Goal: Task Accomplishment & Management: Use online tool/utility

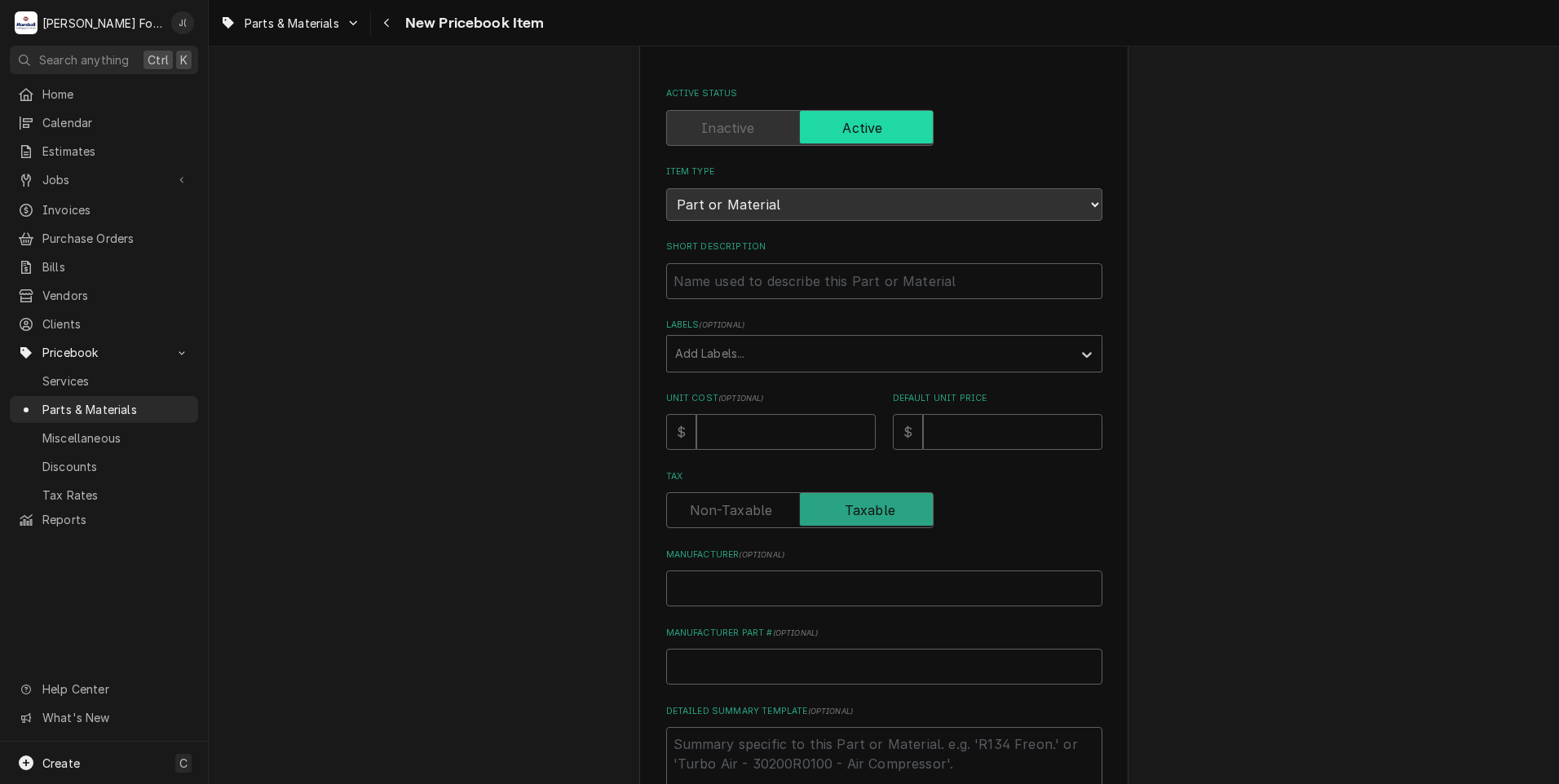
scroll to position [369, 0]
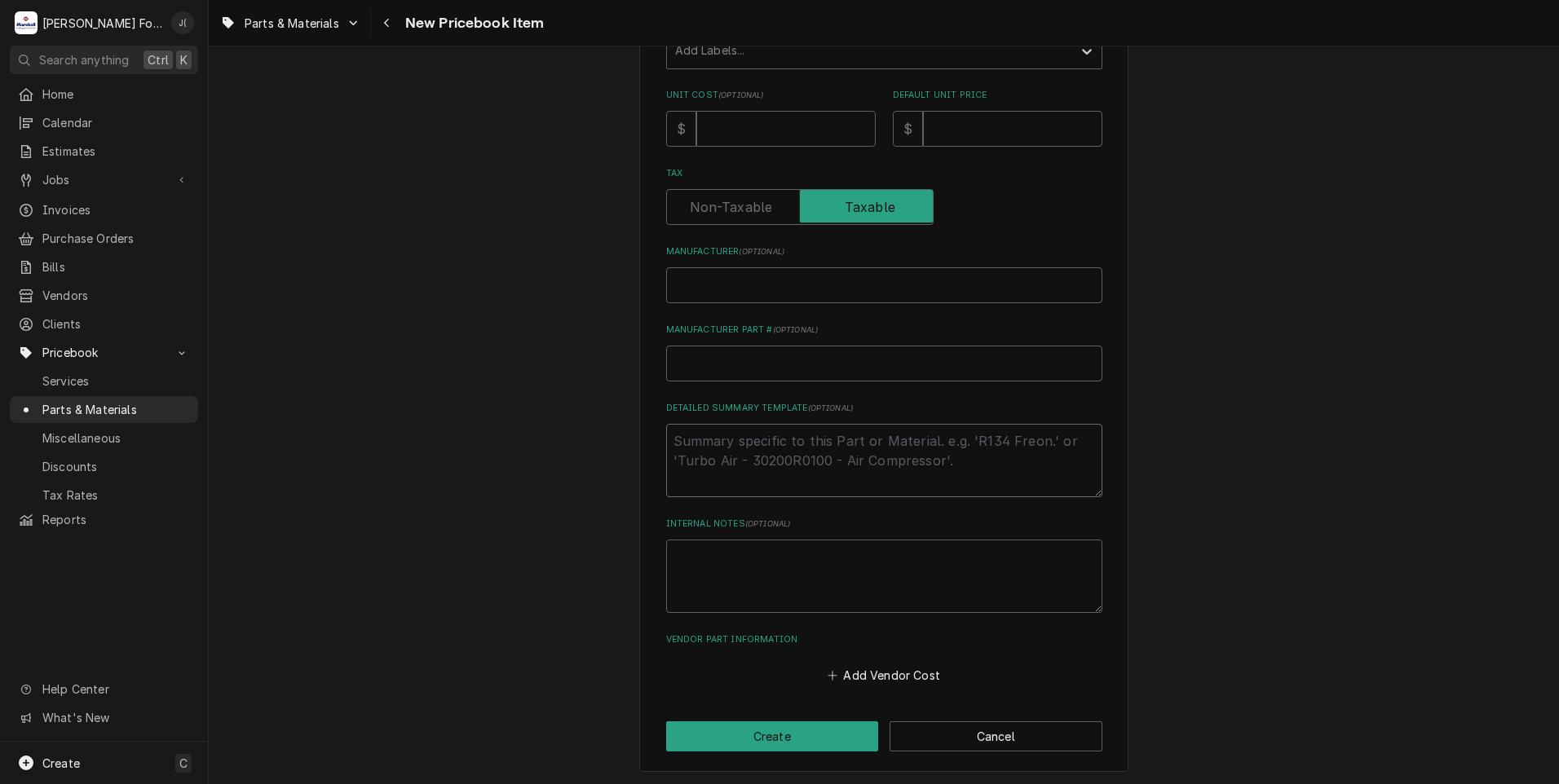
click at [720, 436] on textarea "Detailed Summary Template ( optional )" at bounding box center [885, 460] width 437 height 73
drag, startPoint x: 718, startPoint y: 436, endPoint x: 691, endPoint y: 353, distance: 87.3
click at [691, 353] on input "Manufacturer Part # ( optional )" at bounding box center [885, 363] width 437 height 36
paste input "51327"
type input "51327"
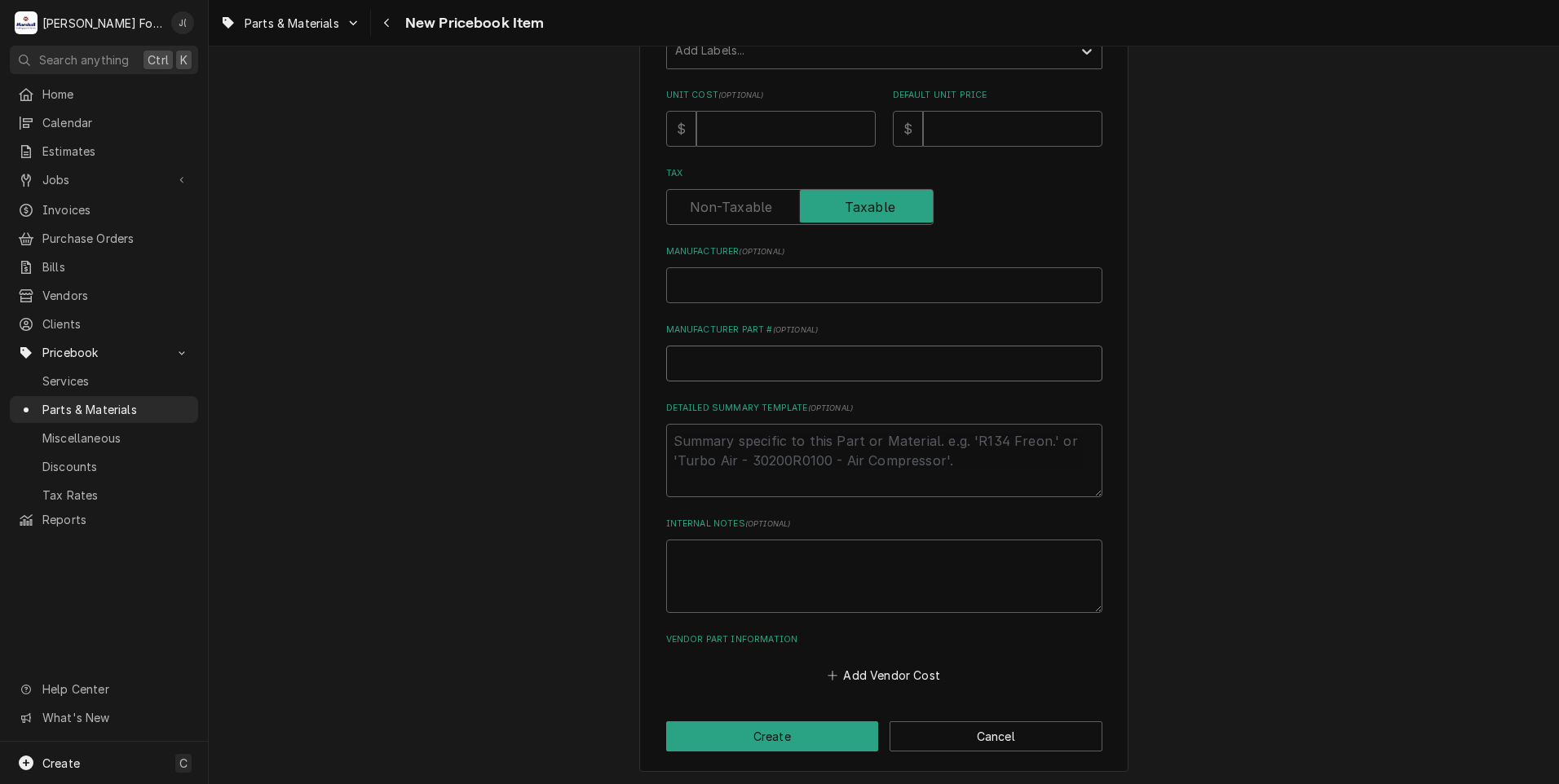
type textarea "x"
type input "51327"
click at [680, 293] on input "Manufacturer ( optional )" at bounding box center [885, 285] width 437 height 36
type input "b"
type textarea "x"
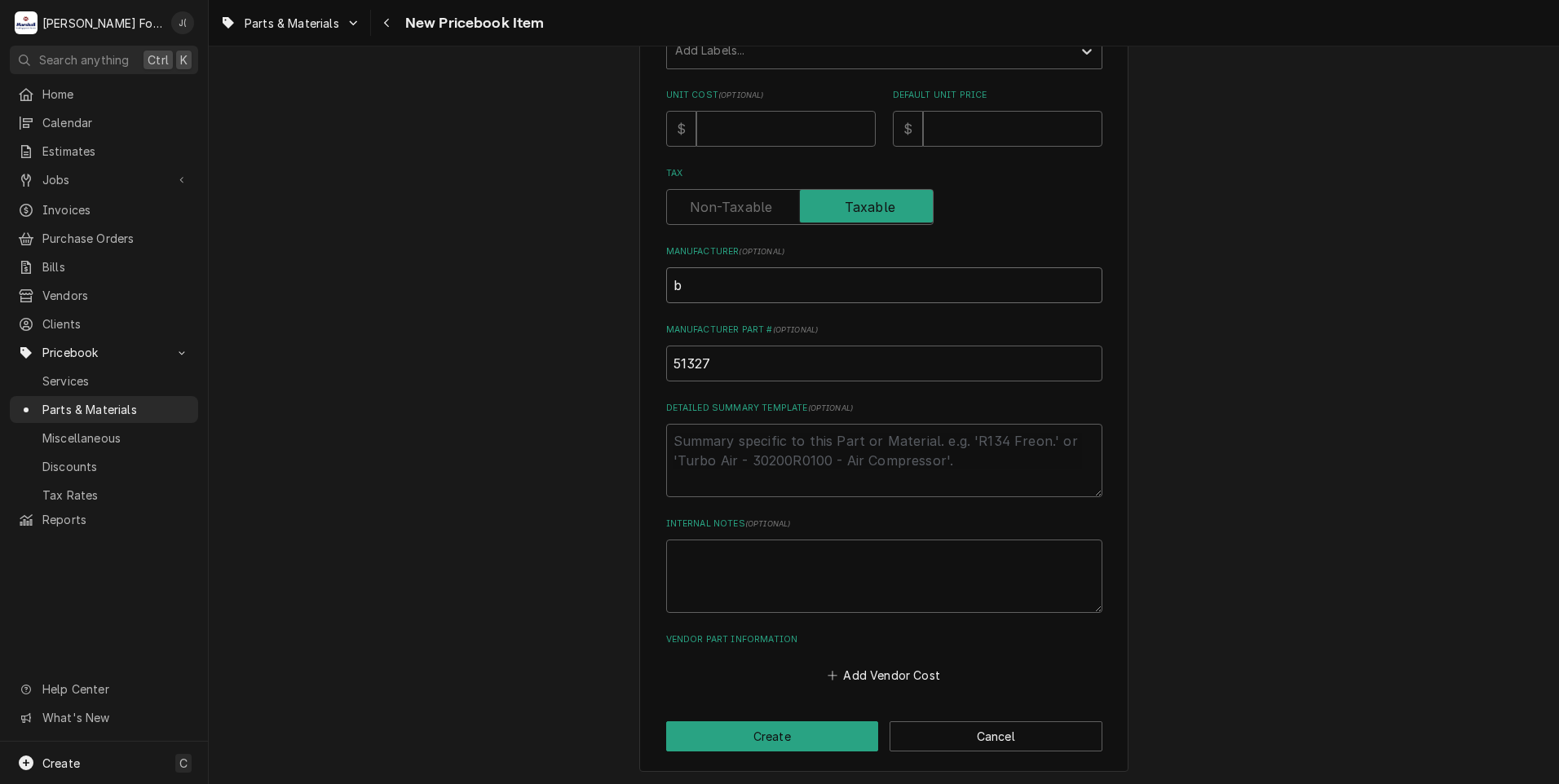
type input "bl"
type textarea "x"
type input "blo"
type textarea "x"
type input "blod"
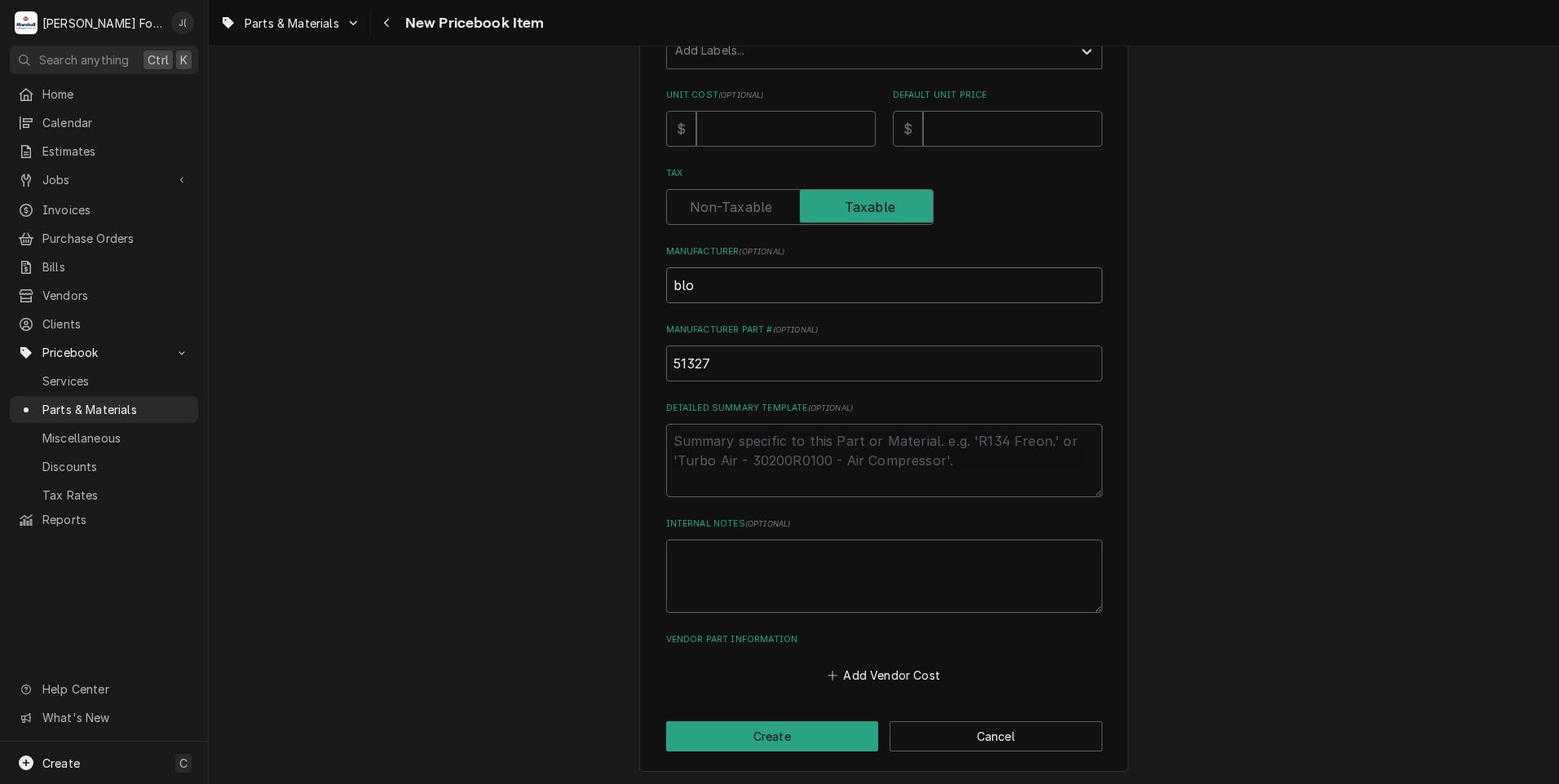
type textarea "x"
type input "blodg"
type textarea "x"
type input "blodge"
type textarea "x"
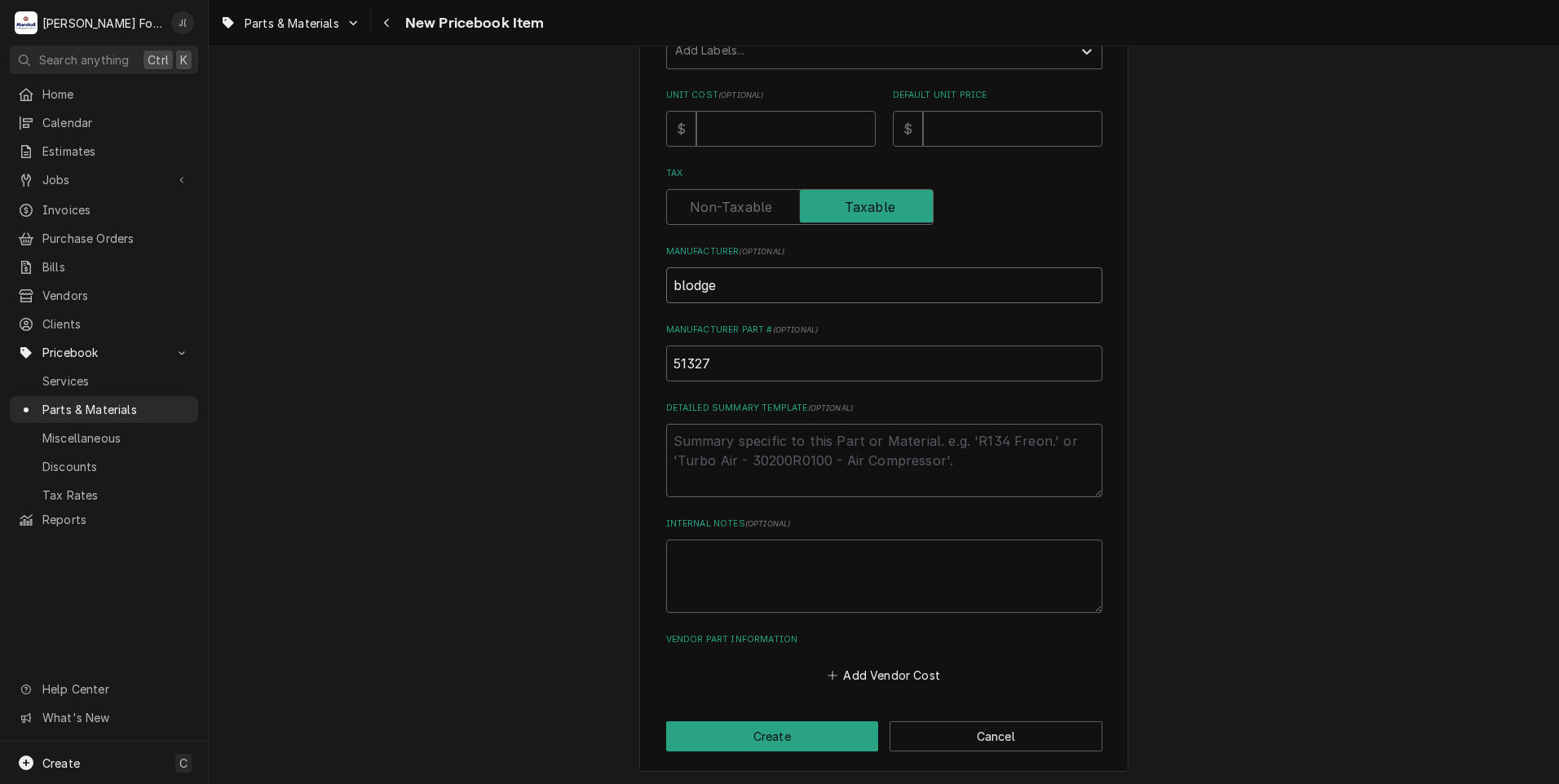
type input "blodget"
type textarea "x"
type input "blodgetr"
type textarea "x"
type input "blodgetrt"
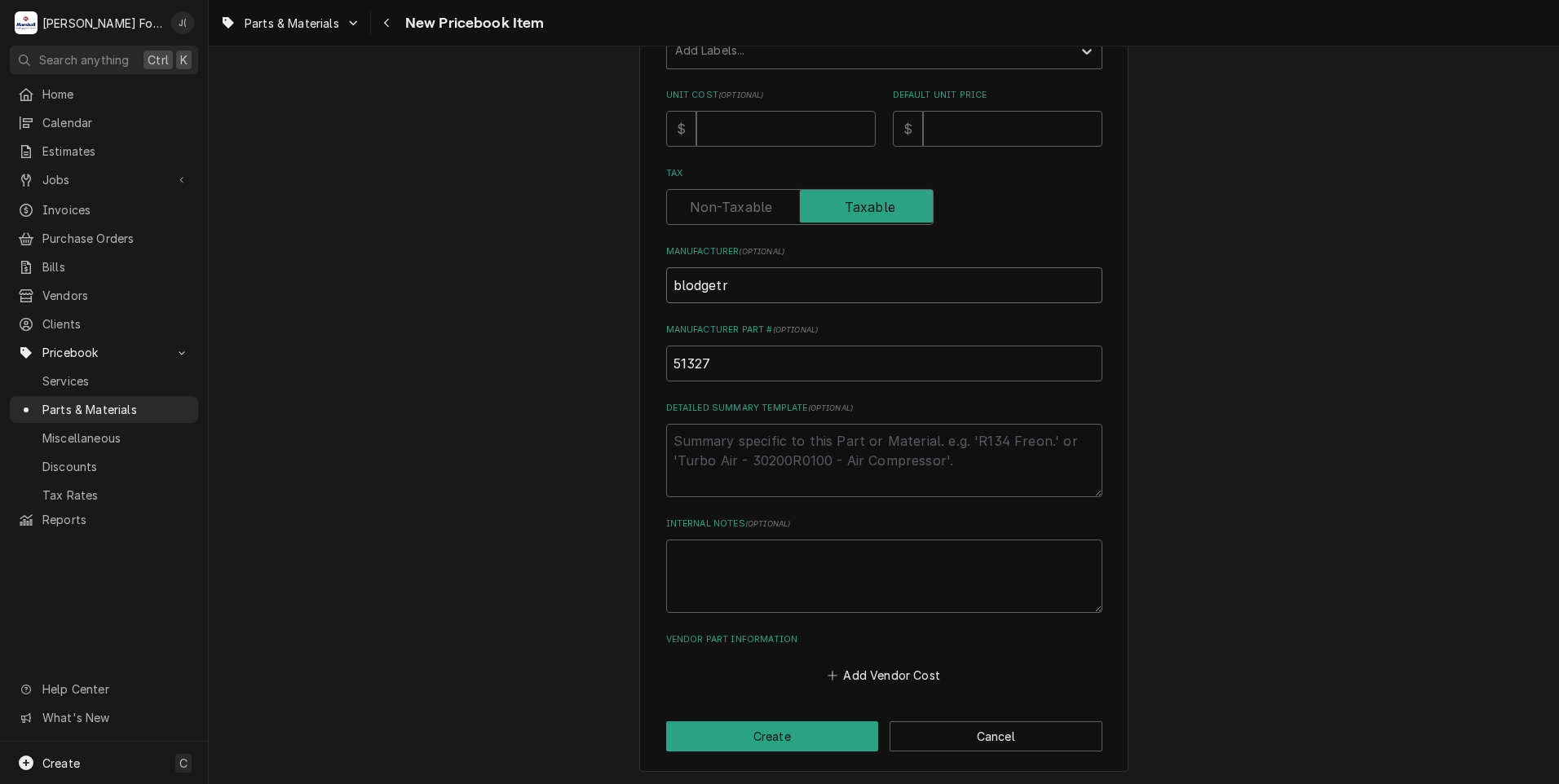
type textarea "x"
type input "blodgetr"
type textarea "x"
type input "blodget"
type textarea "x"
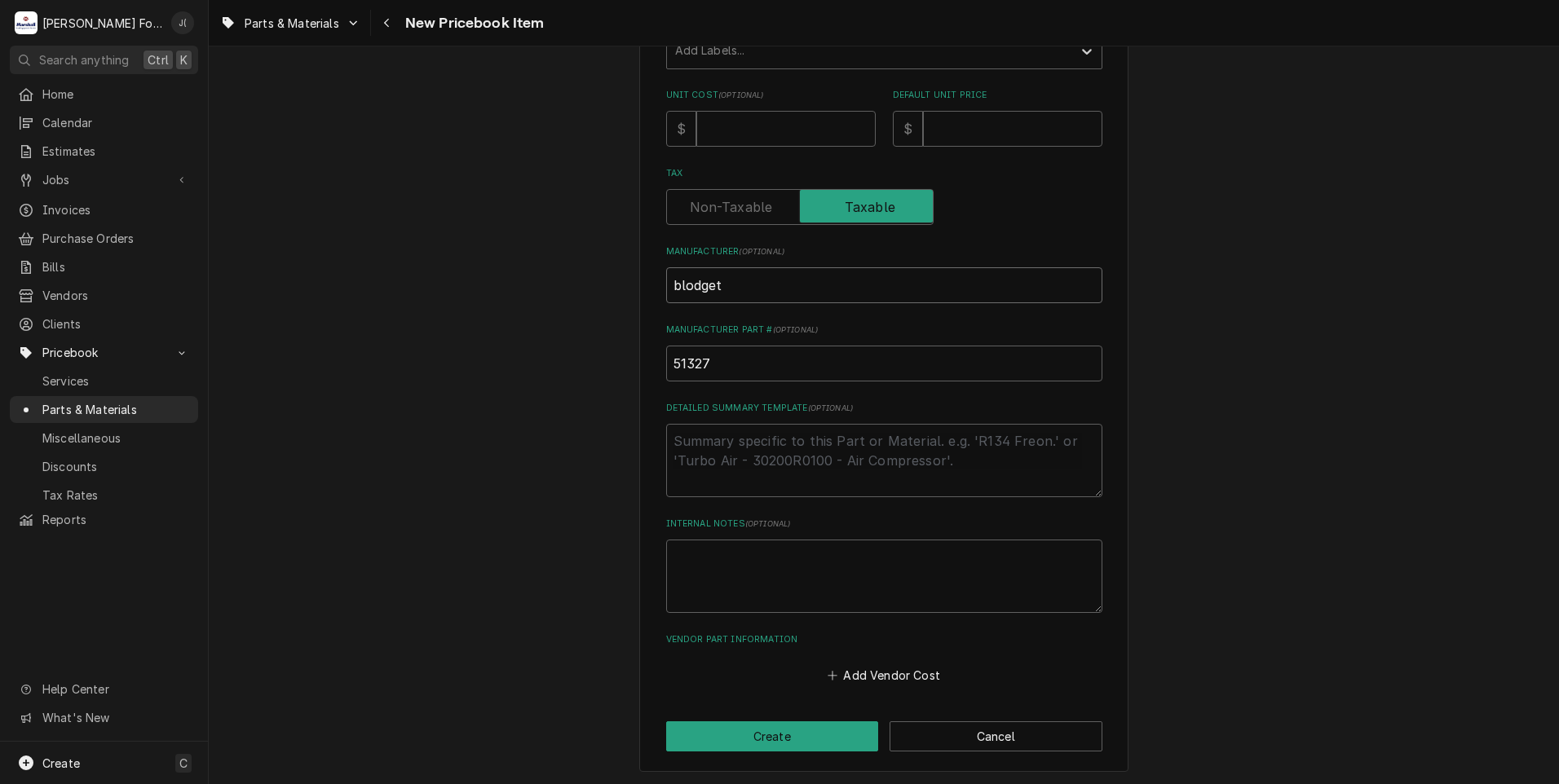
type input "blodge"
type textarea "x"
type input "blodg"
type textarea "x"
type input "blod"
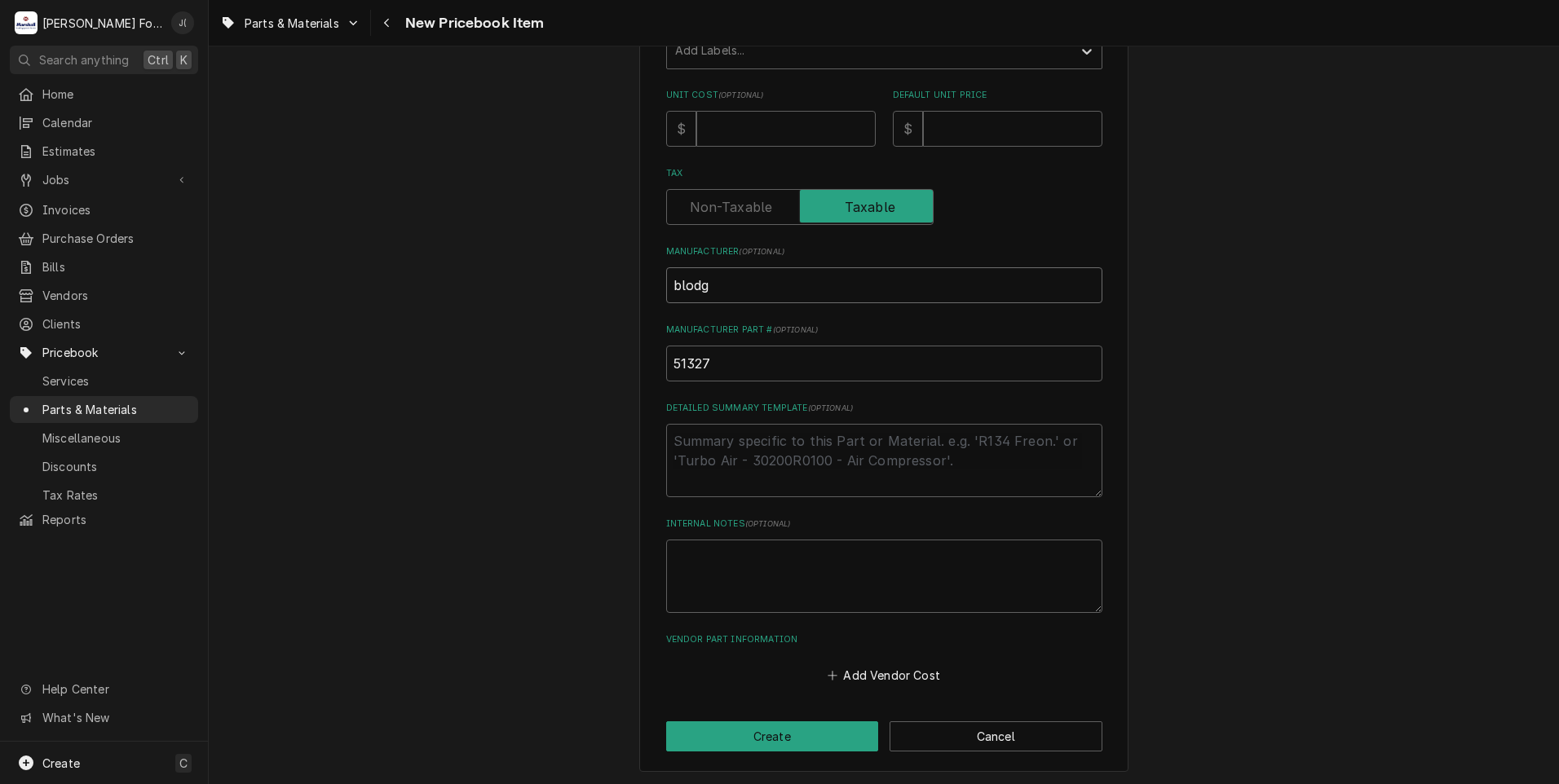
type textarea "x"
type input "blo"
type textarea "x"
type input "bl"
type textarea "x"
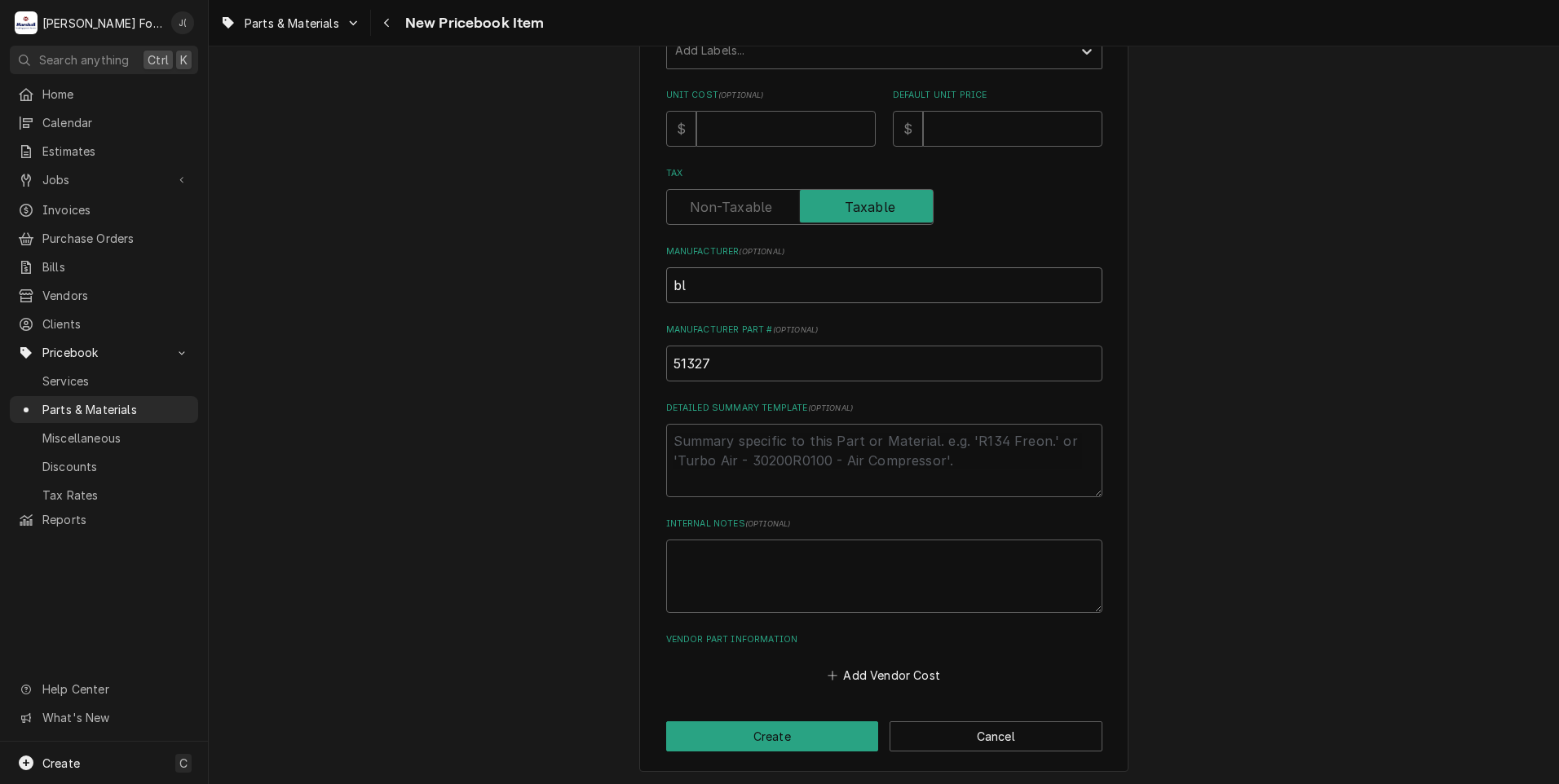
type input "b"
type textarea "x"
type input "B"
type textarea "x"
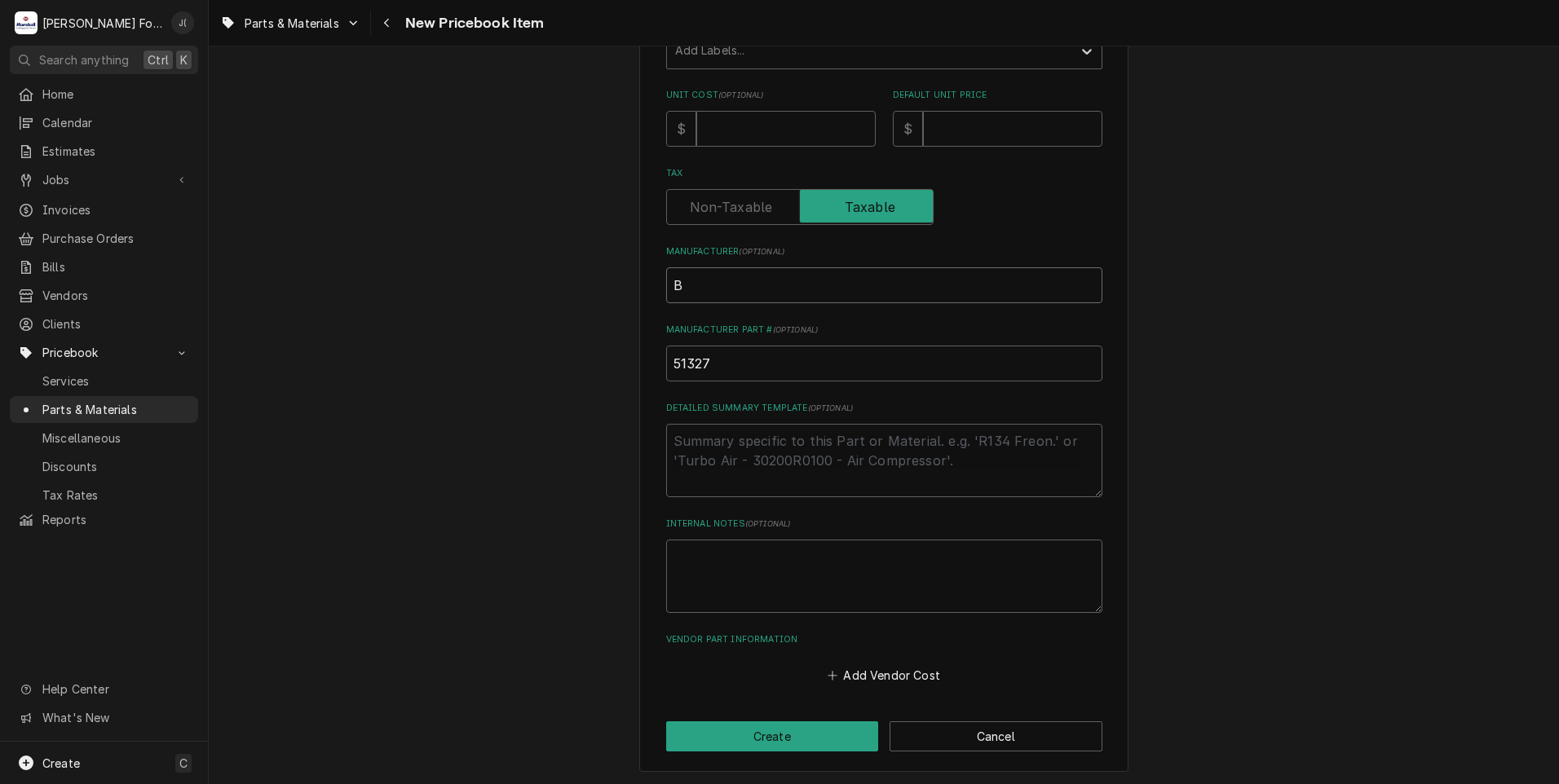
type input "BL"
type textarea "x"
type input "BLO"
type textarea "x"
type input "BLOD"
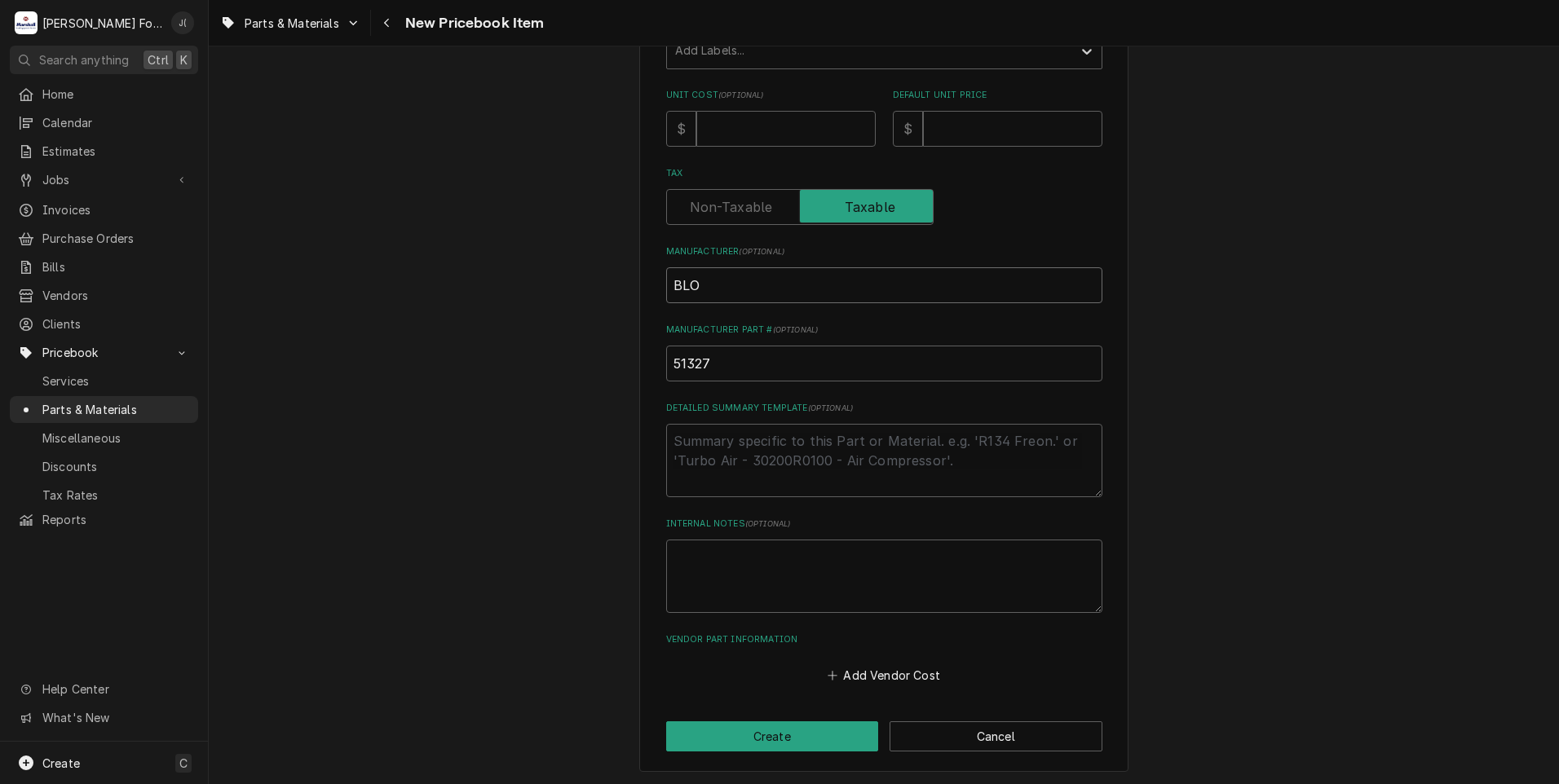
type textarea "x"
type input "BLODG"
type textarea "x"
type input "BLODGE"
type textarea "x"
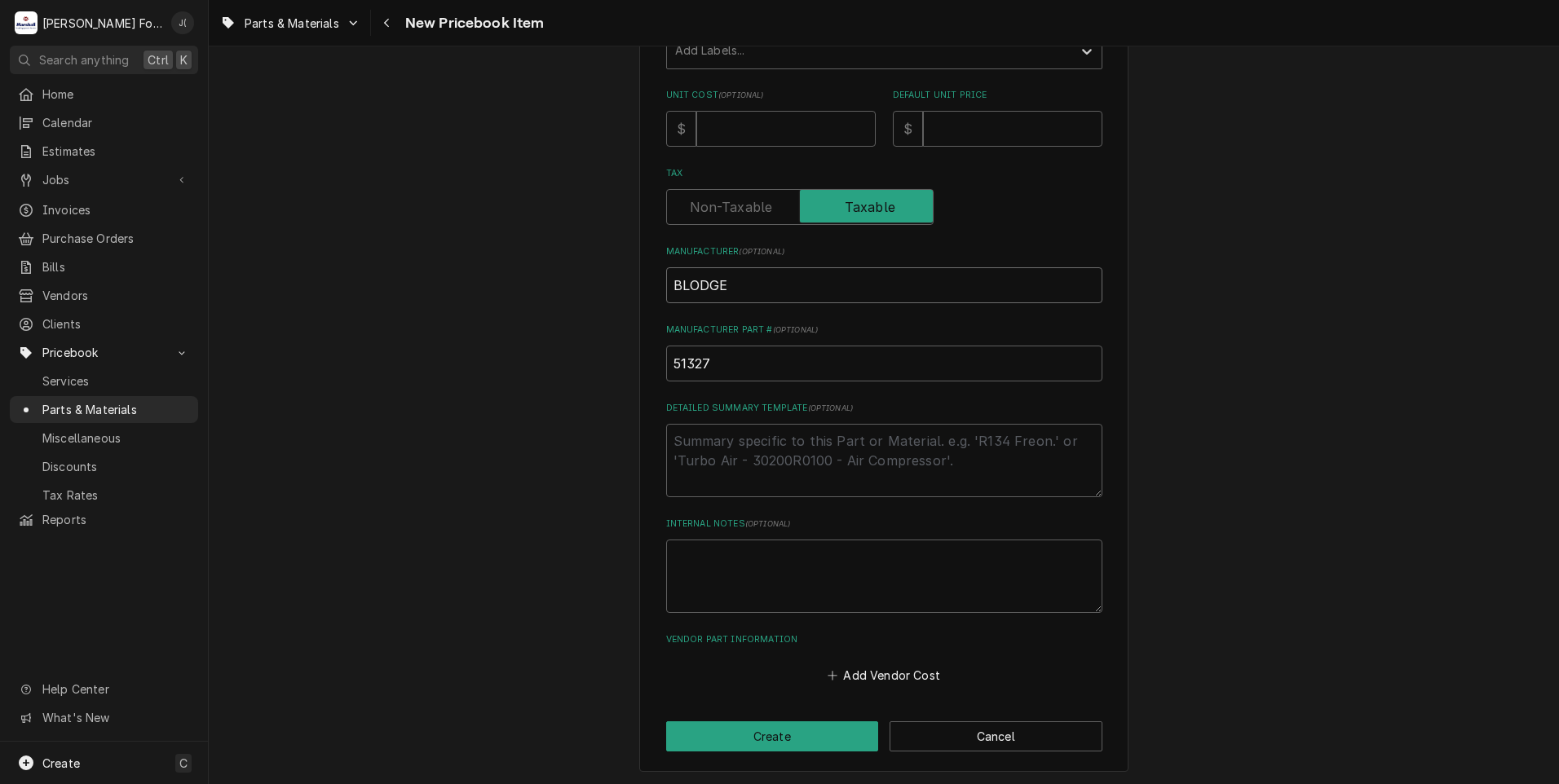
type input "BLODGET"
type textarea "x"
type input "BLODGETT"
type textarea "x"
type input "BLODGETT"
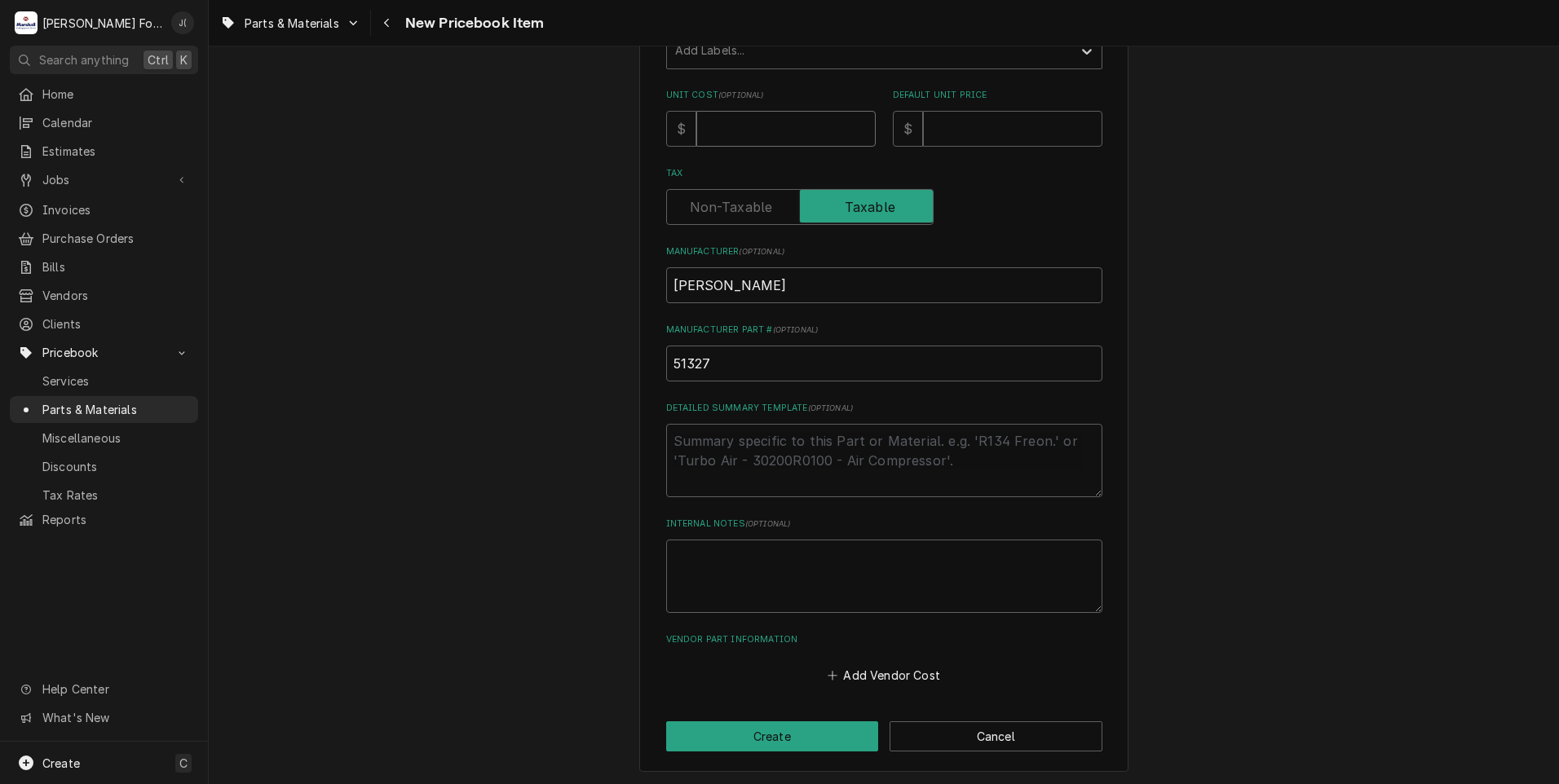
click at [735, 126] on input "Unit Cost ( optional )" at bounding box center [786, 129] width 180 height 36
type input "2"
type textarea "x"
type input "20"
type textarea "x"
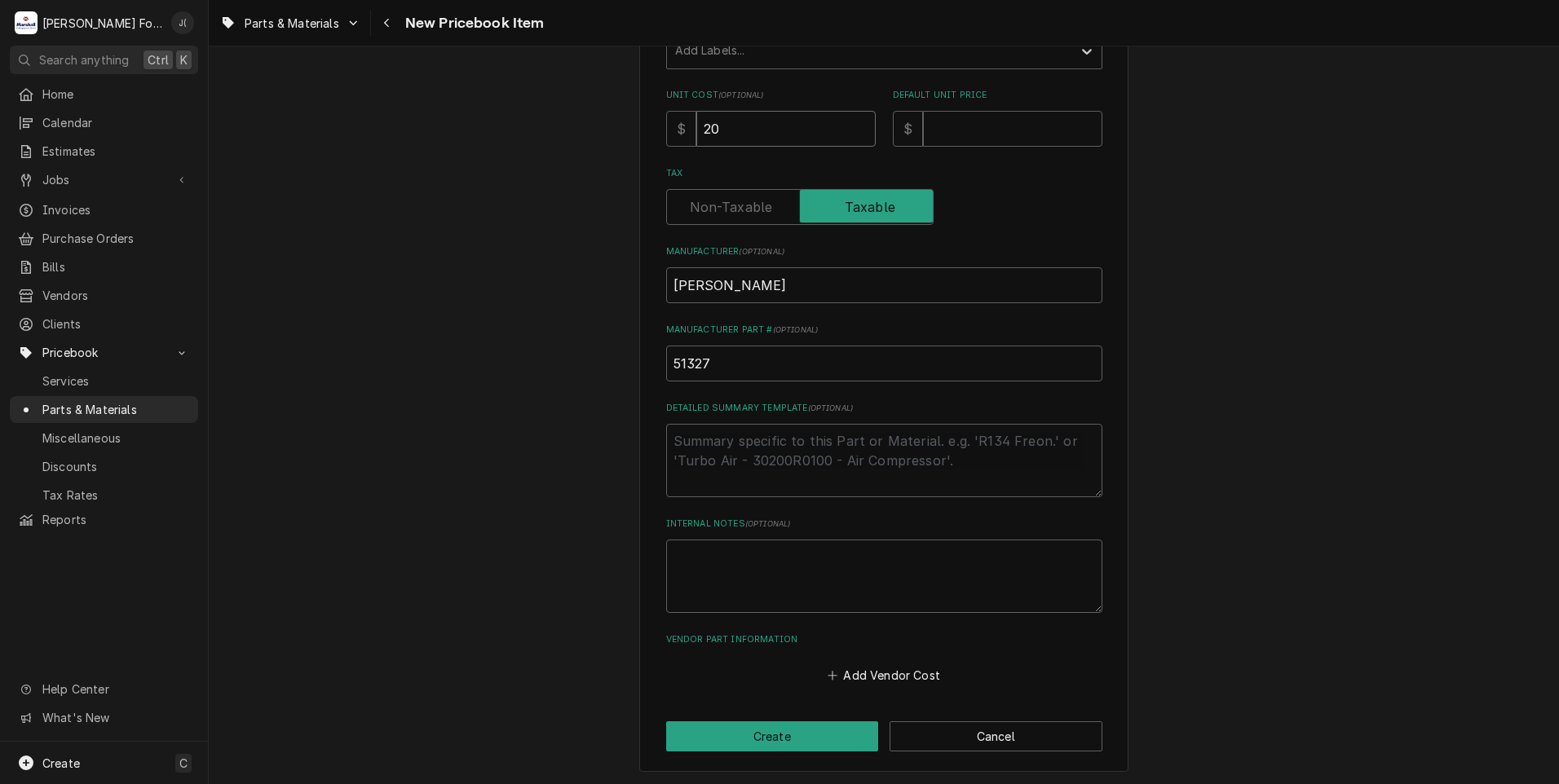
type input "200"
type textarea "x"
type input "200.3"
type textarea "x"
type input "200.32"
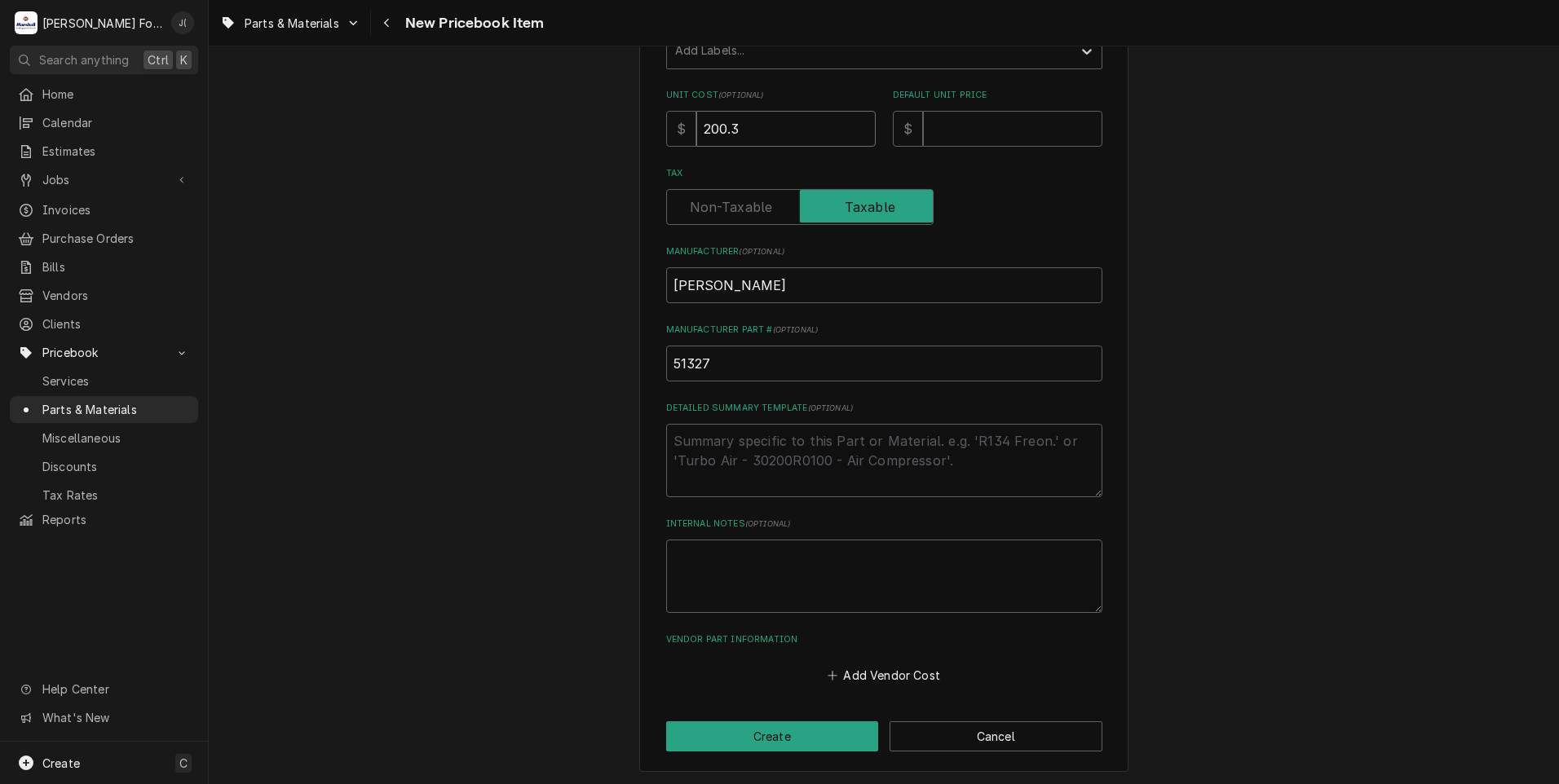
type textarea "x"
type input "200.32"
click at [976, 129] on input "Default Unit Price" at bounding box center [1013, 129] width 180 height 36
type input "4"
type textarea "x"
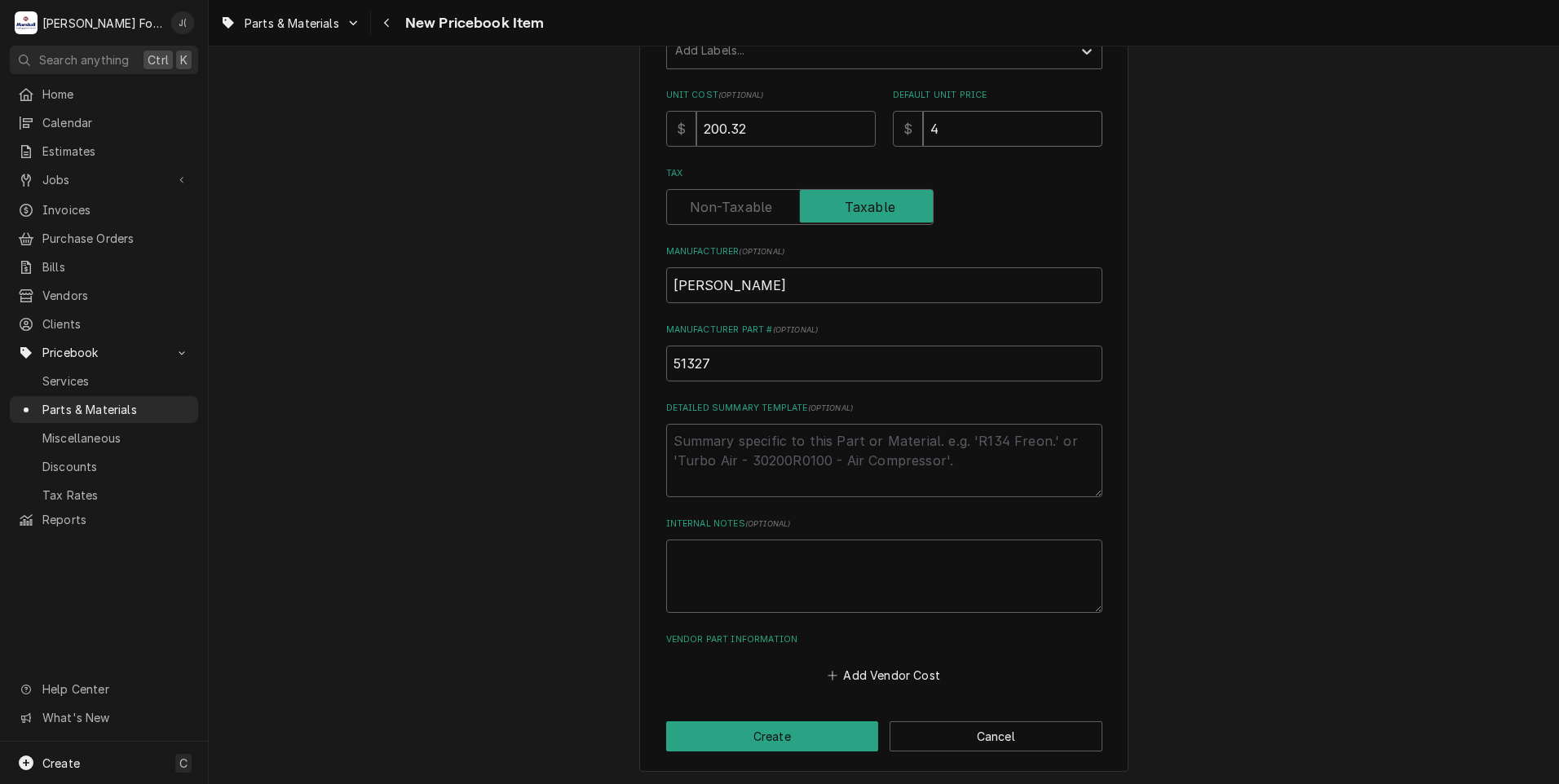
type input "40"
type textarea "x"
type input "401"
type textarea "x"
type input "401.0"
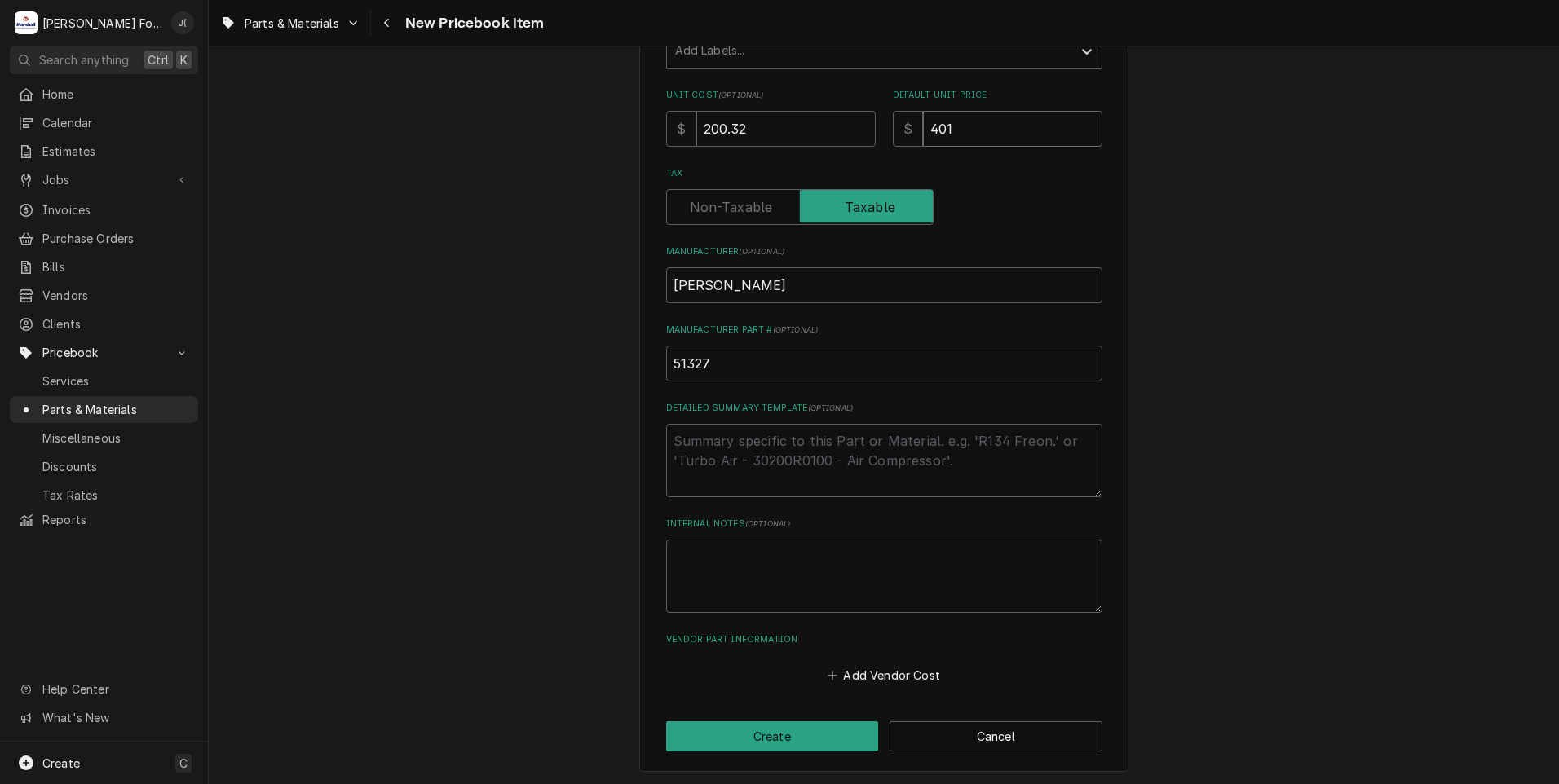
type textarea "x"
type input "401.00"
type textarea "x"
type input "401.00"
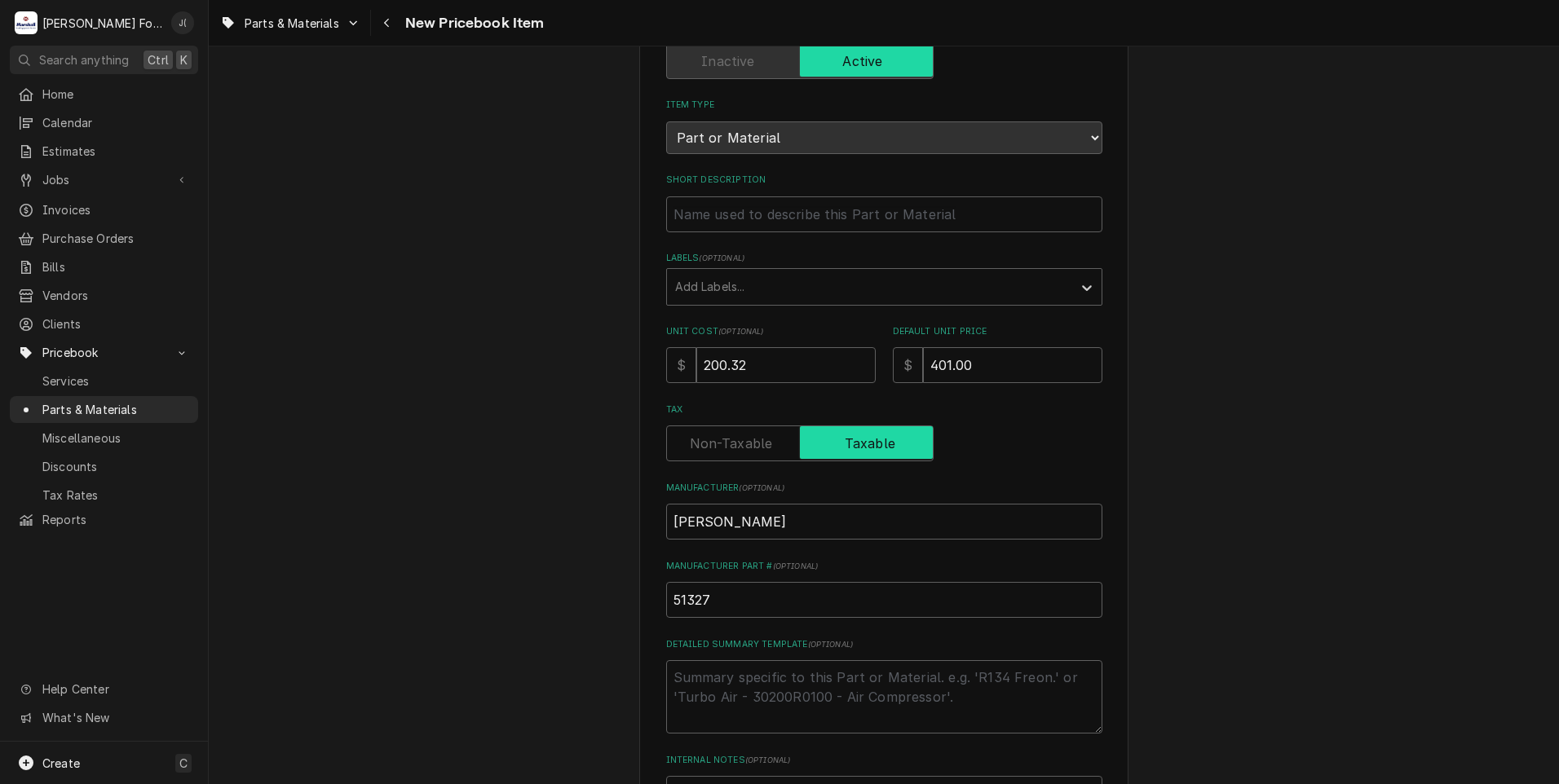
scroll to position [125, 0]
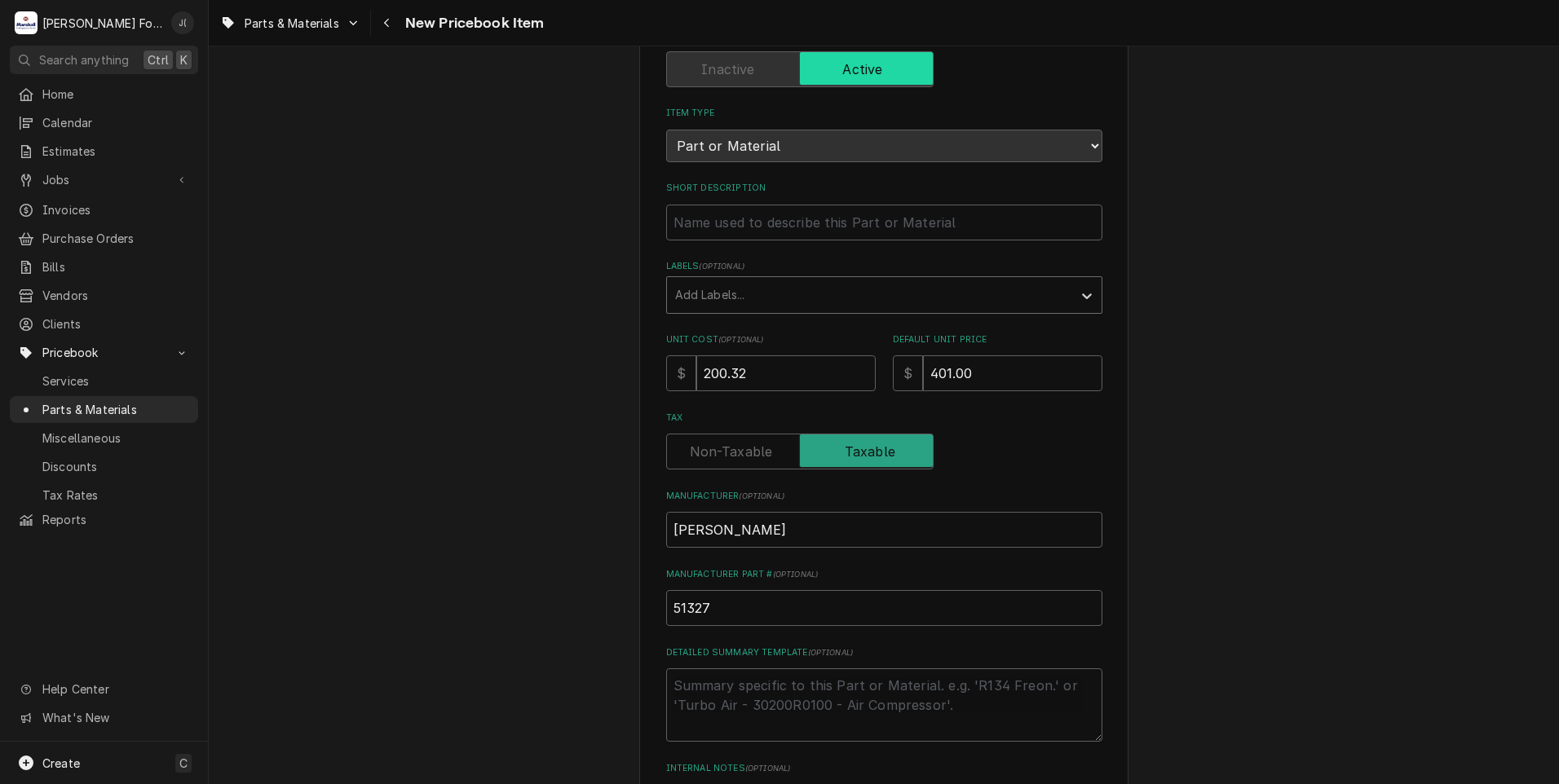
click at [750, 299] on div "Labels" at bounding box center [870, 295] width 389 height 30
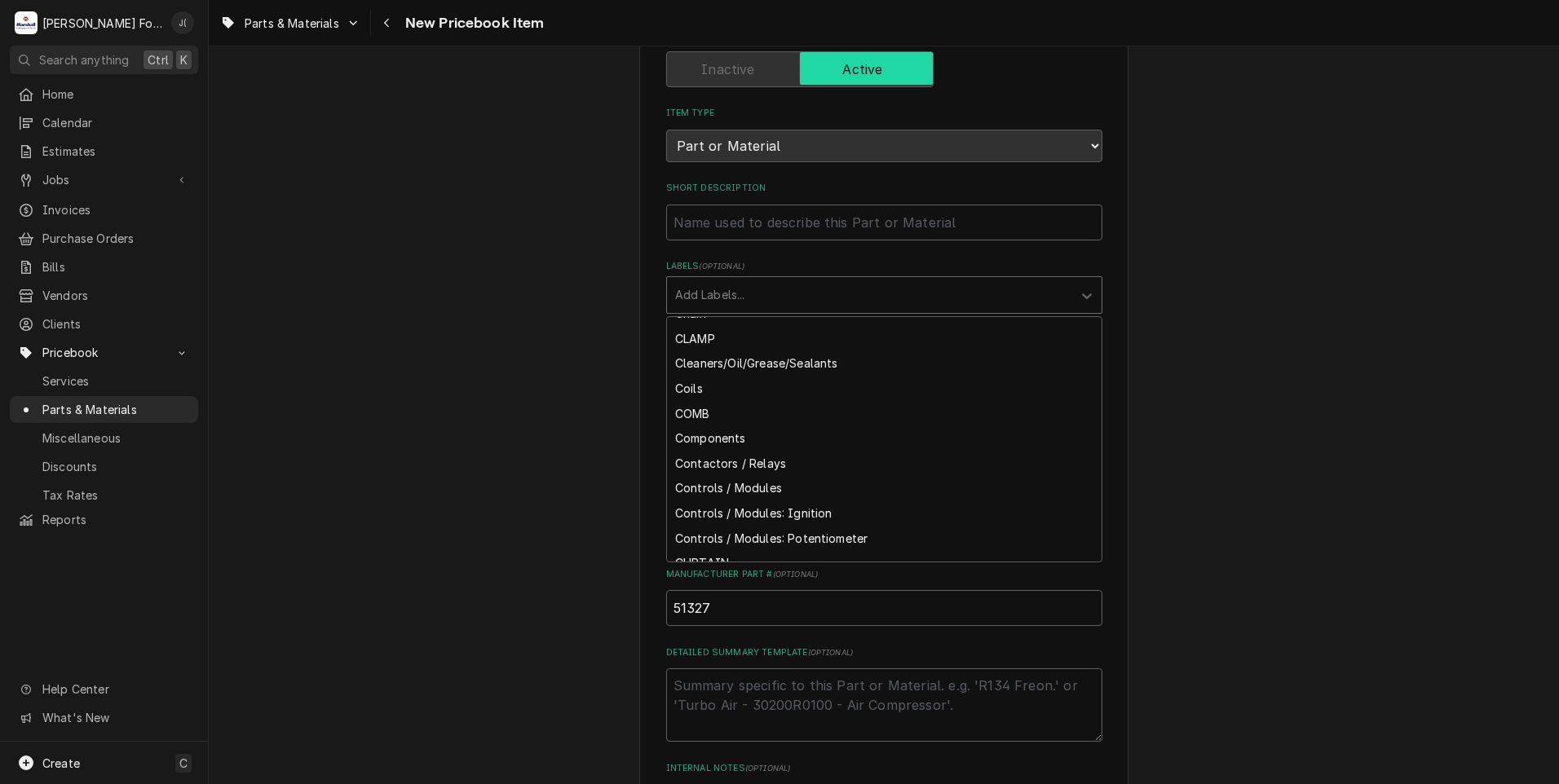
scroll to position [1141, 0]
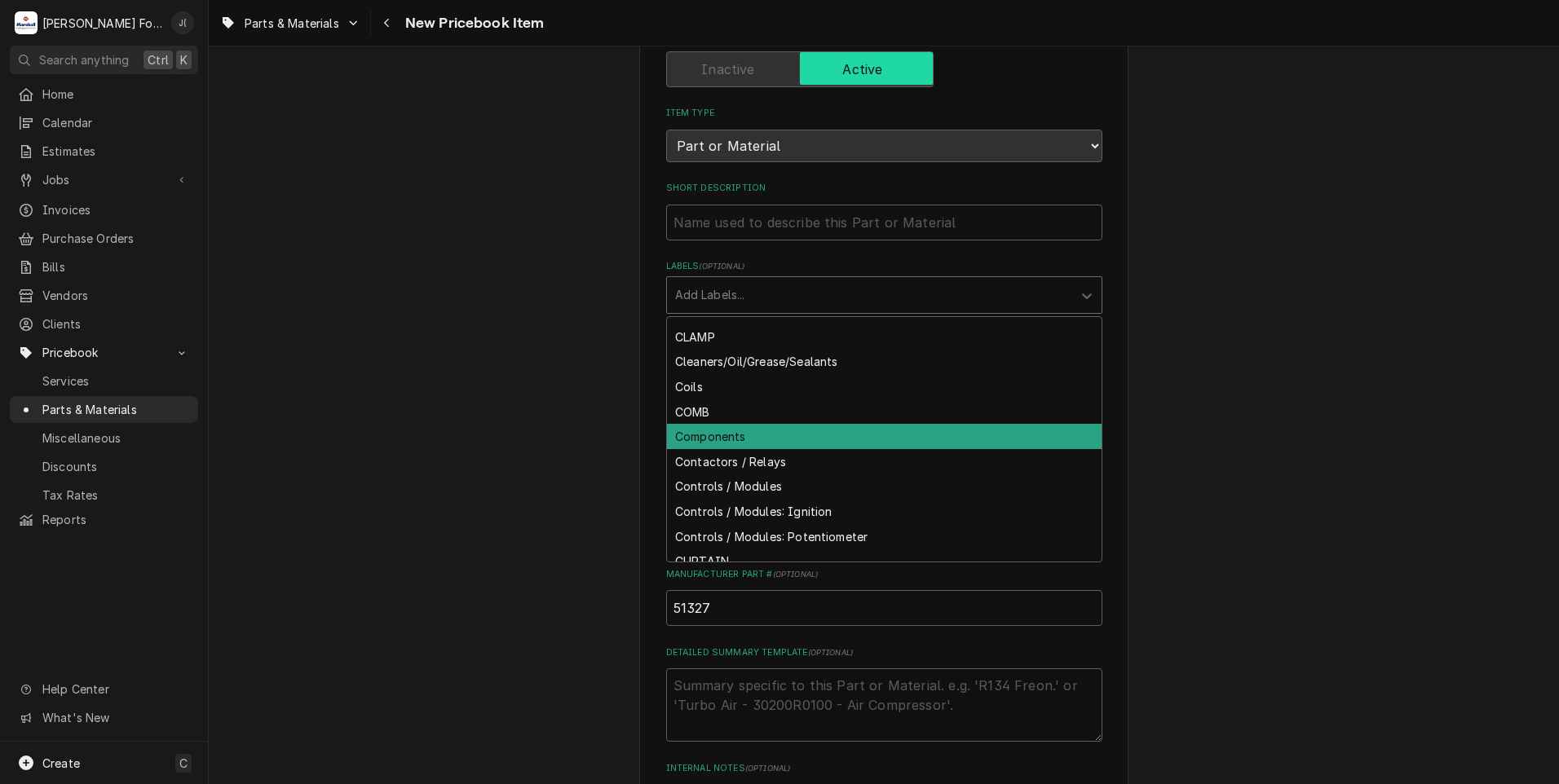
click at [735, 432] on div "Components" at bounding box center [885, 436] width 435 height 25
type textarea "x"
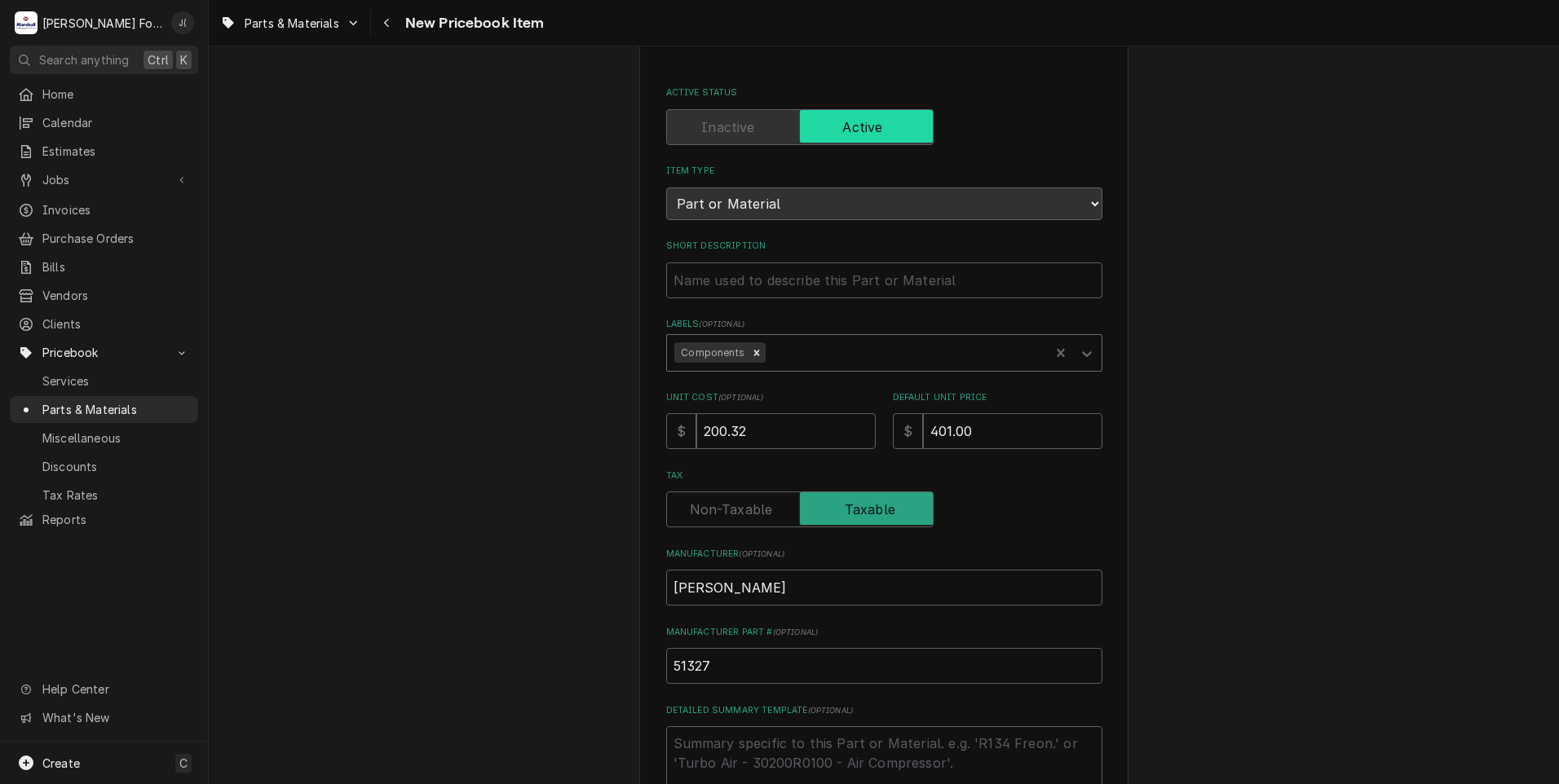
scroll to position [0, 0]
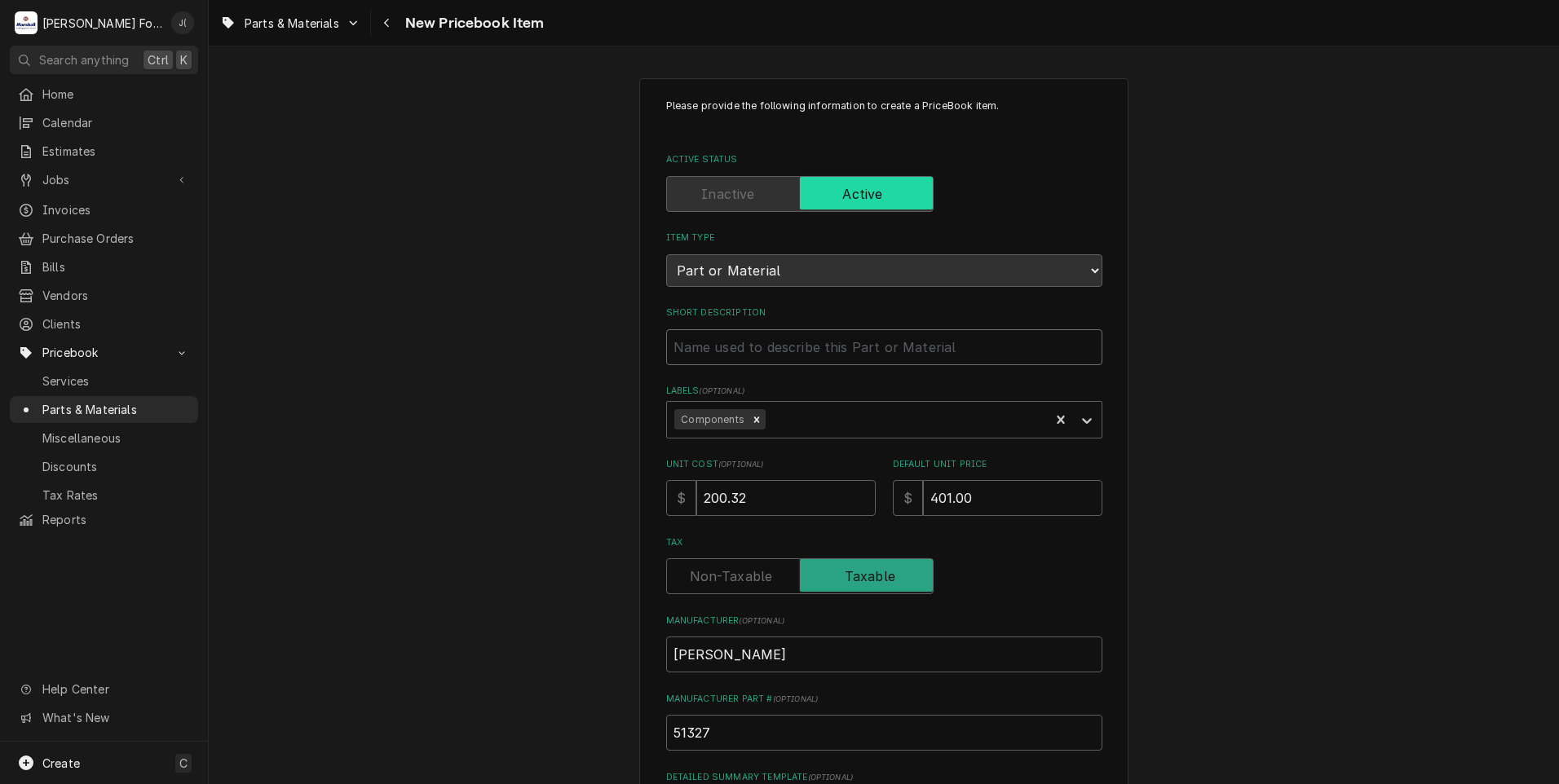
click at [747, 349] on input "Short Description" at bounding box center [885, 348] width 437 height 36
paste input "NIPPLE ASSEMBLY, S-900"
type input "NIPPLE ASSEMBLY, S-900"
type textarea "x"
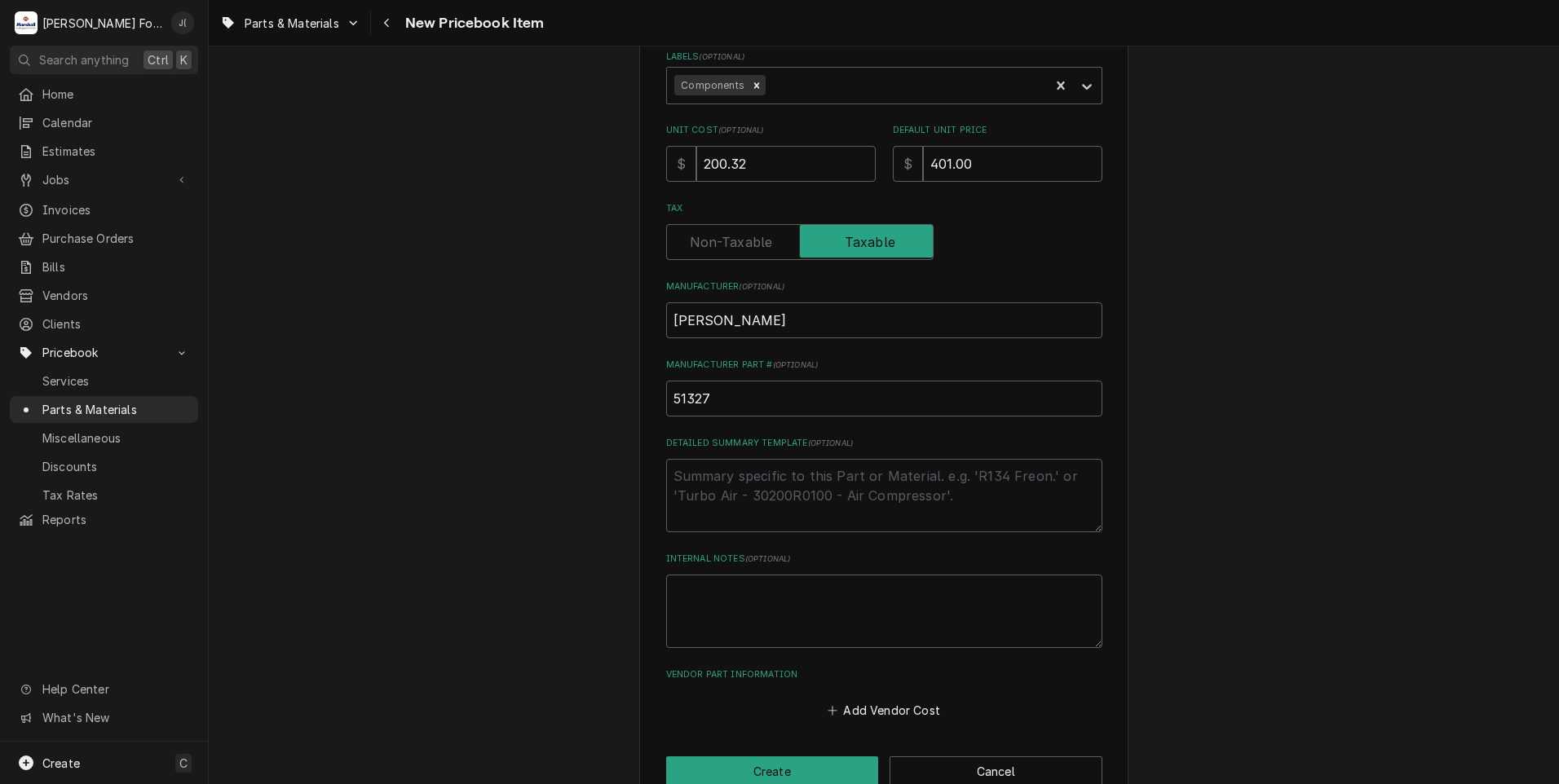
scroll to position [369, 0]
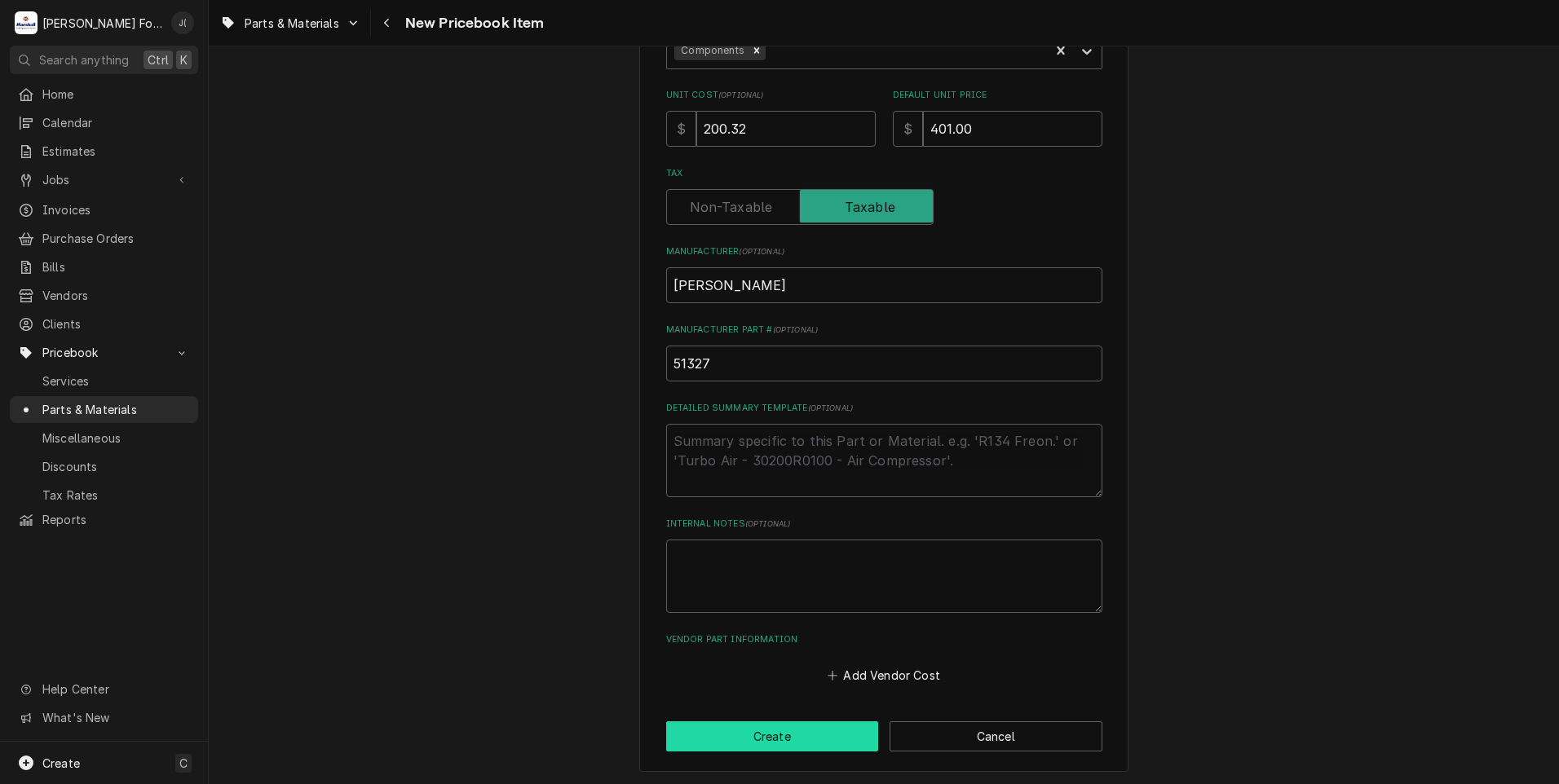
type input "NIPPLE ASSEMBLY, S-900"
click at [838, 739] on button "Create" at bounding box center [772, 736] width 213 height 30
type textarea "x"
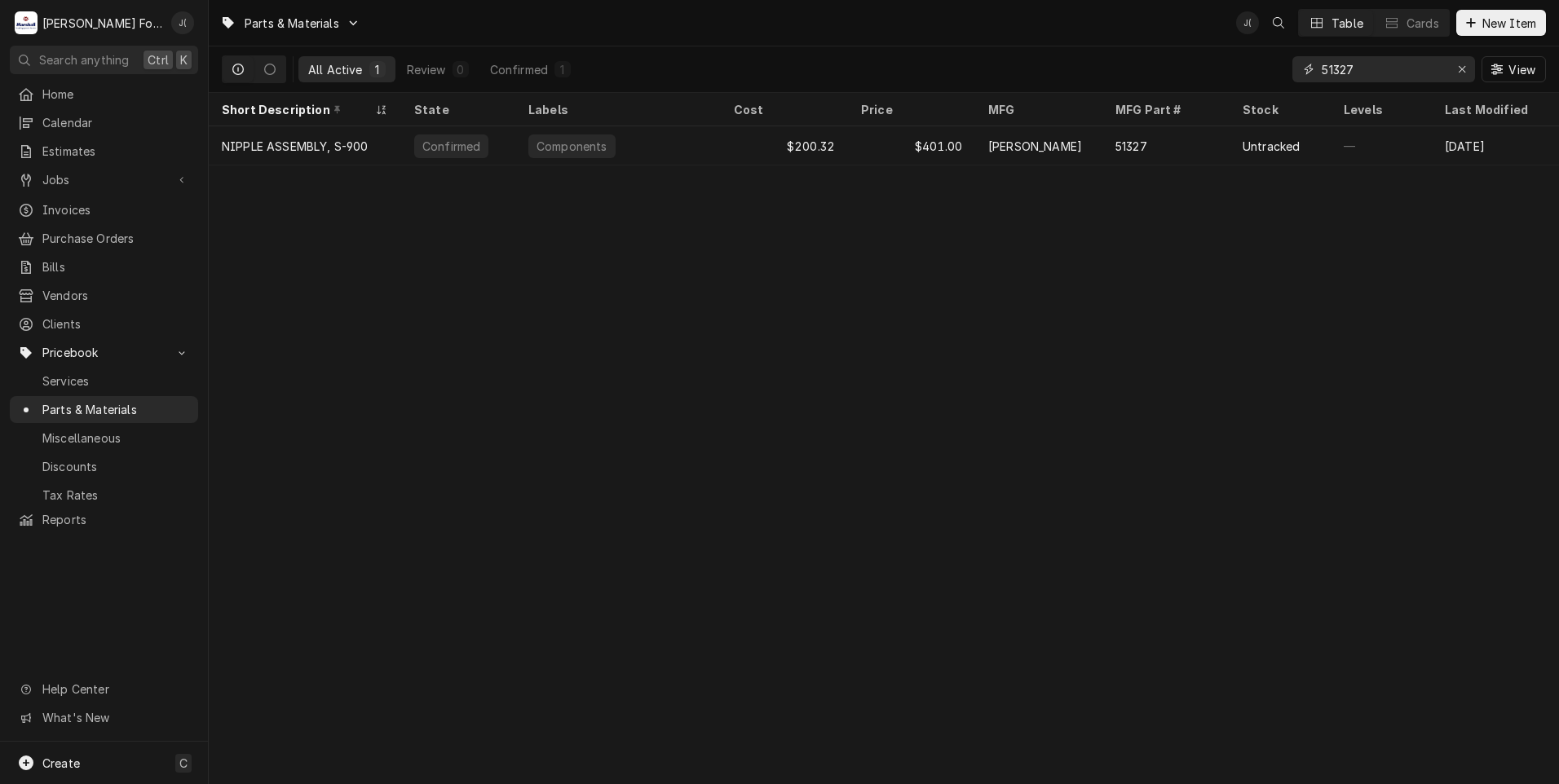
click at [1465, 71] on icon "Erase input" at bounding box center [1462, 70] width 9 height 11
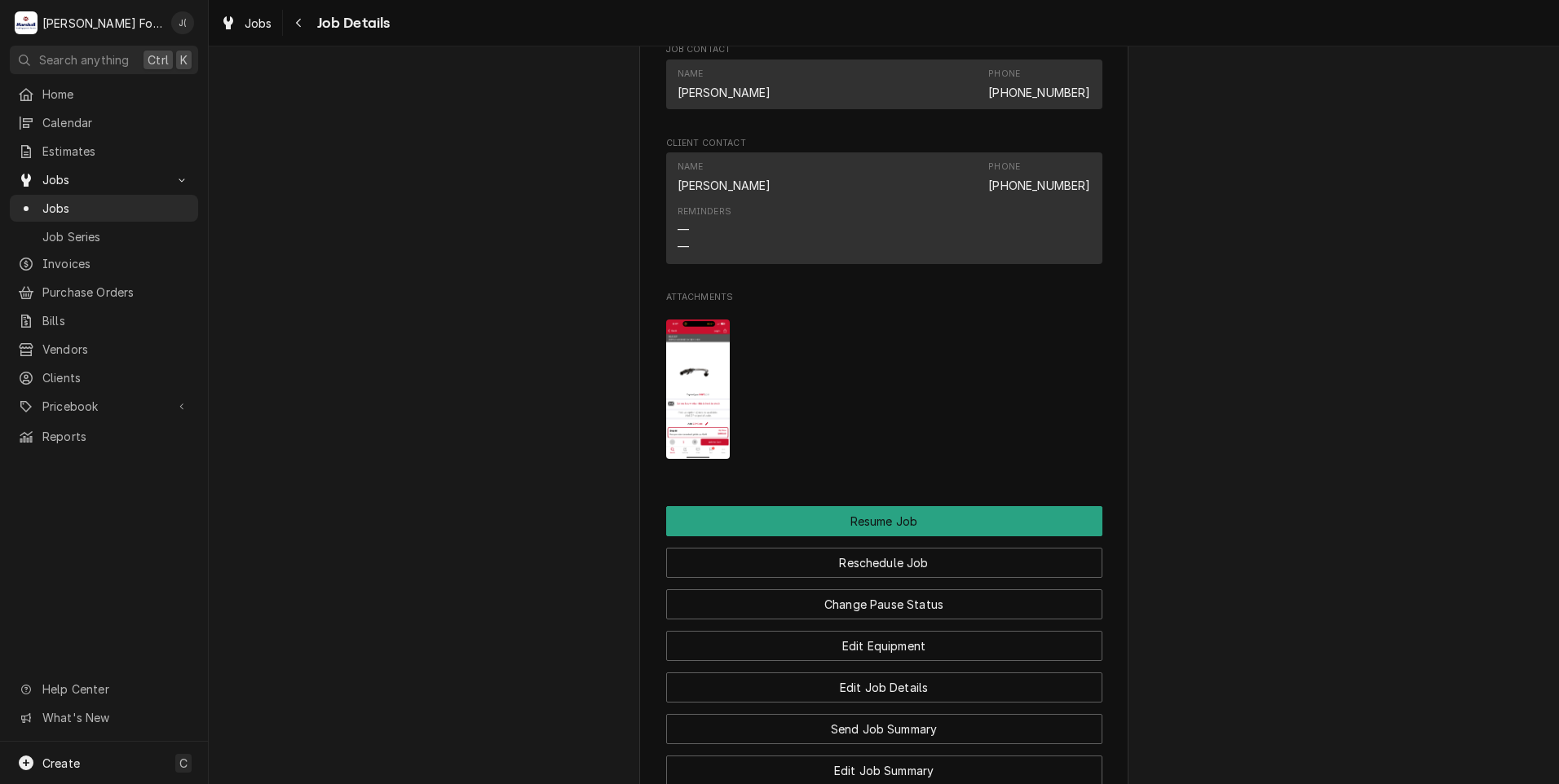
scroll to position [1625, 0]
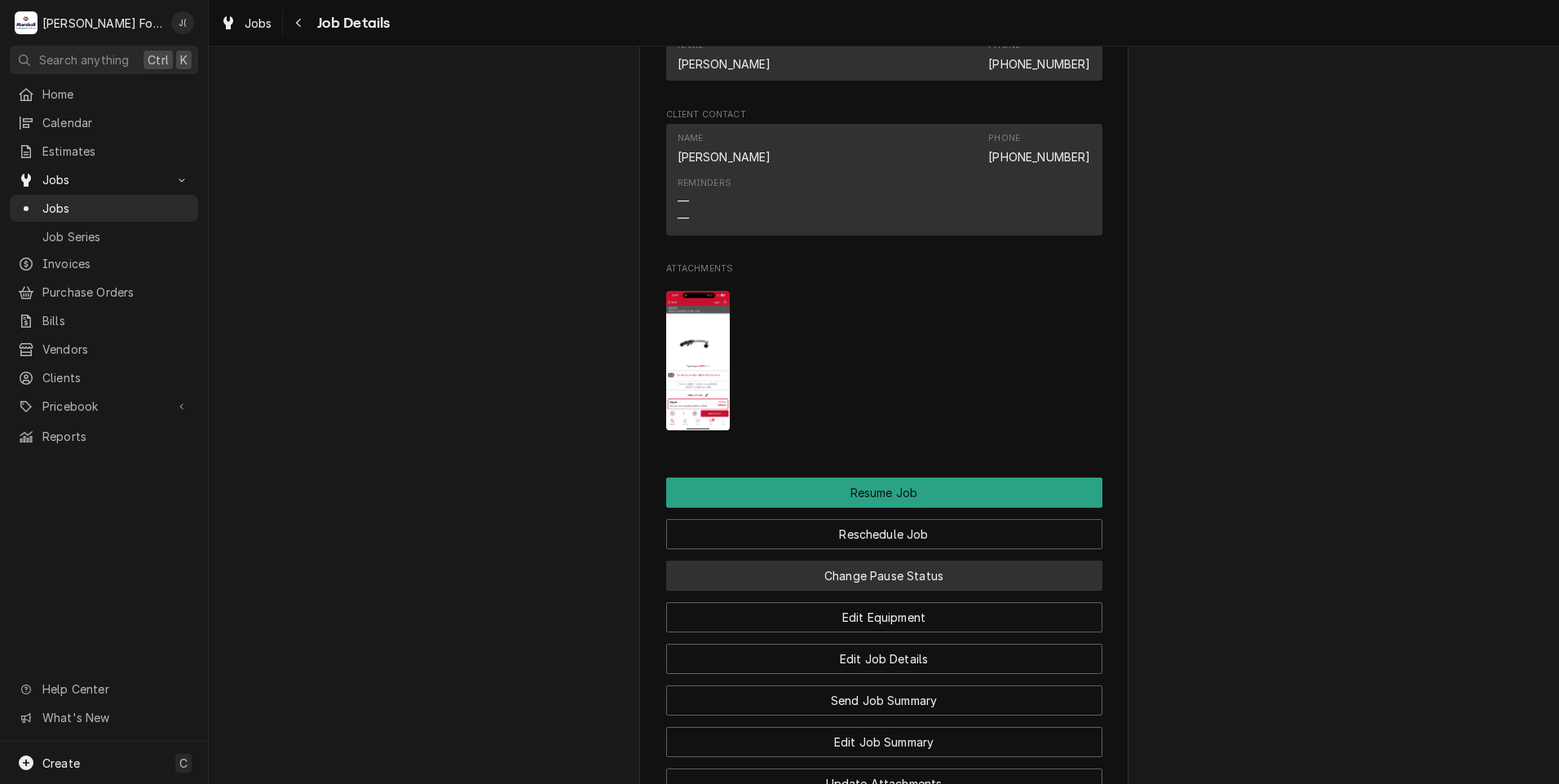
click at [963, 577] on button "Change Pause Status" at bounding box center [885, 576] width 437 height 30
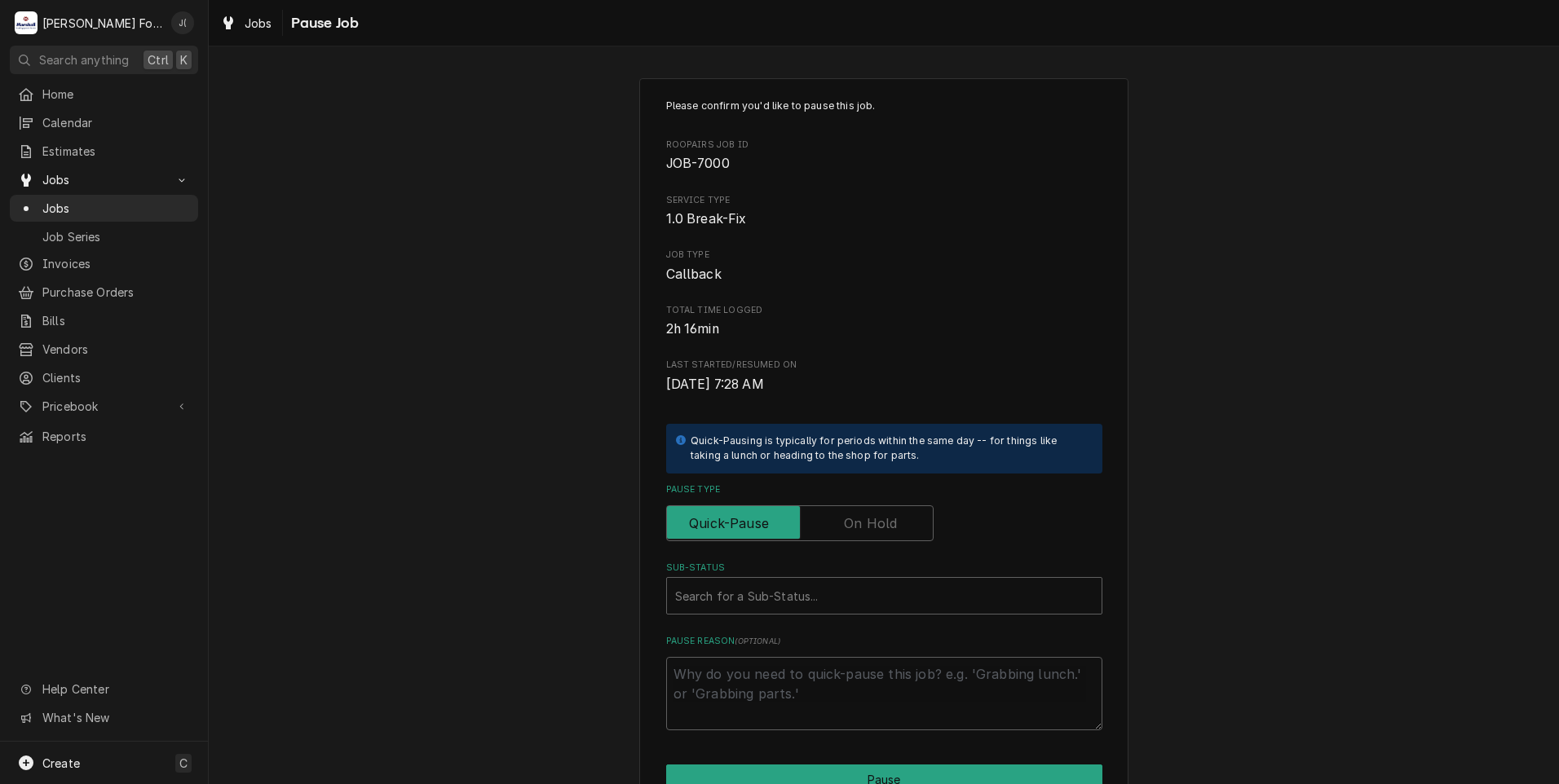
click at [858, 517] on label "Pause Type" at bounding box center [800, 523] width 267 height 36
click at [858, 517] on input "Pause Type" at bounding box center [800, 523] width 253 height 36
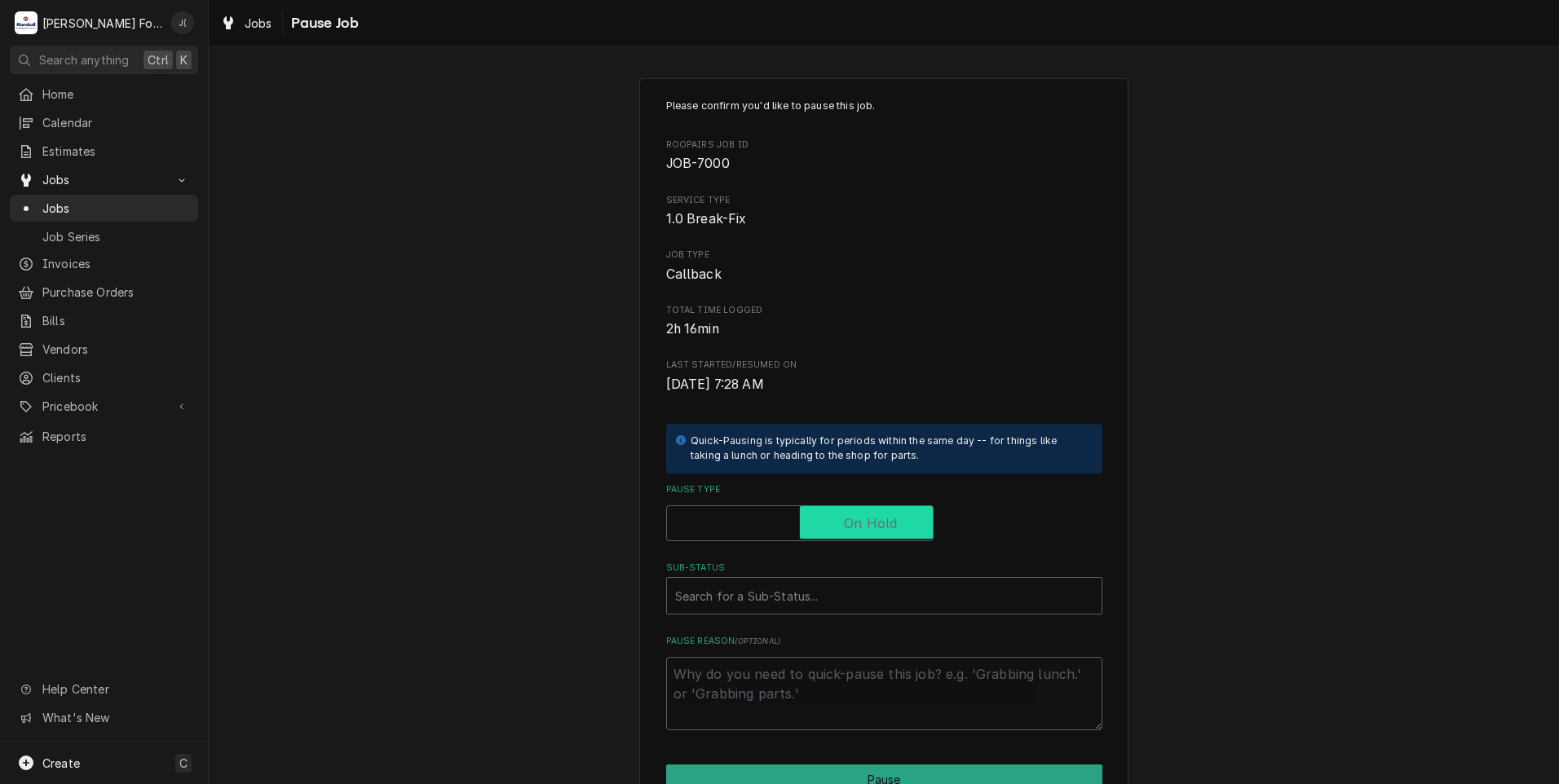
checkbox input "true"
click at [843, 599] on div "Sub-Status" at bounding box center [885, 596] width 418 height 30
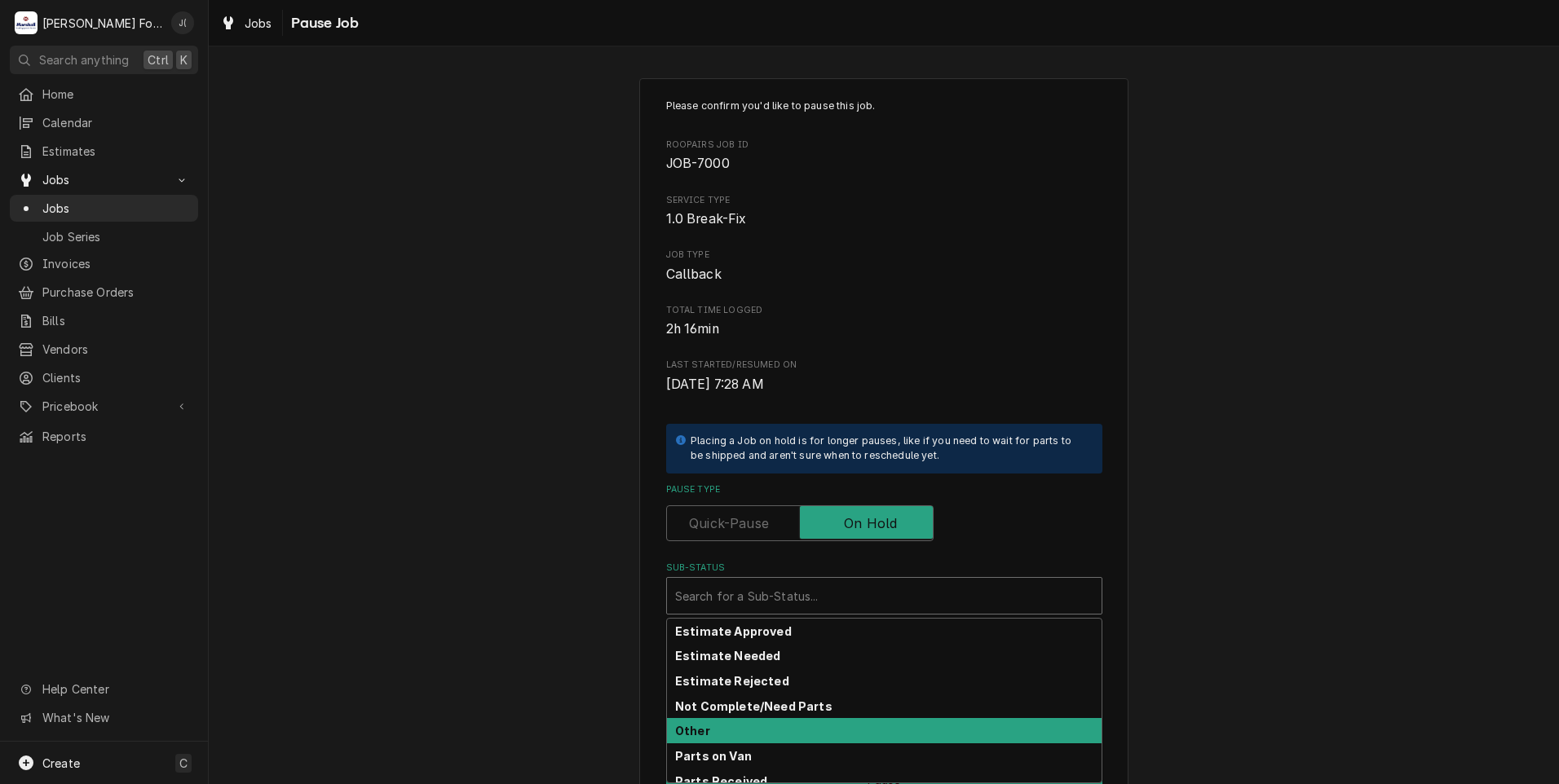
scroll to position [97, 0]
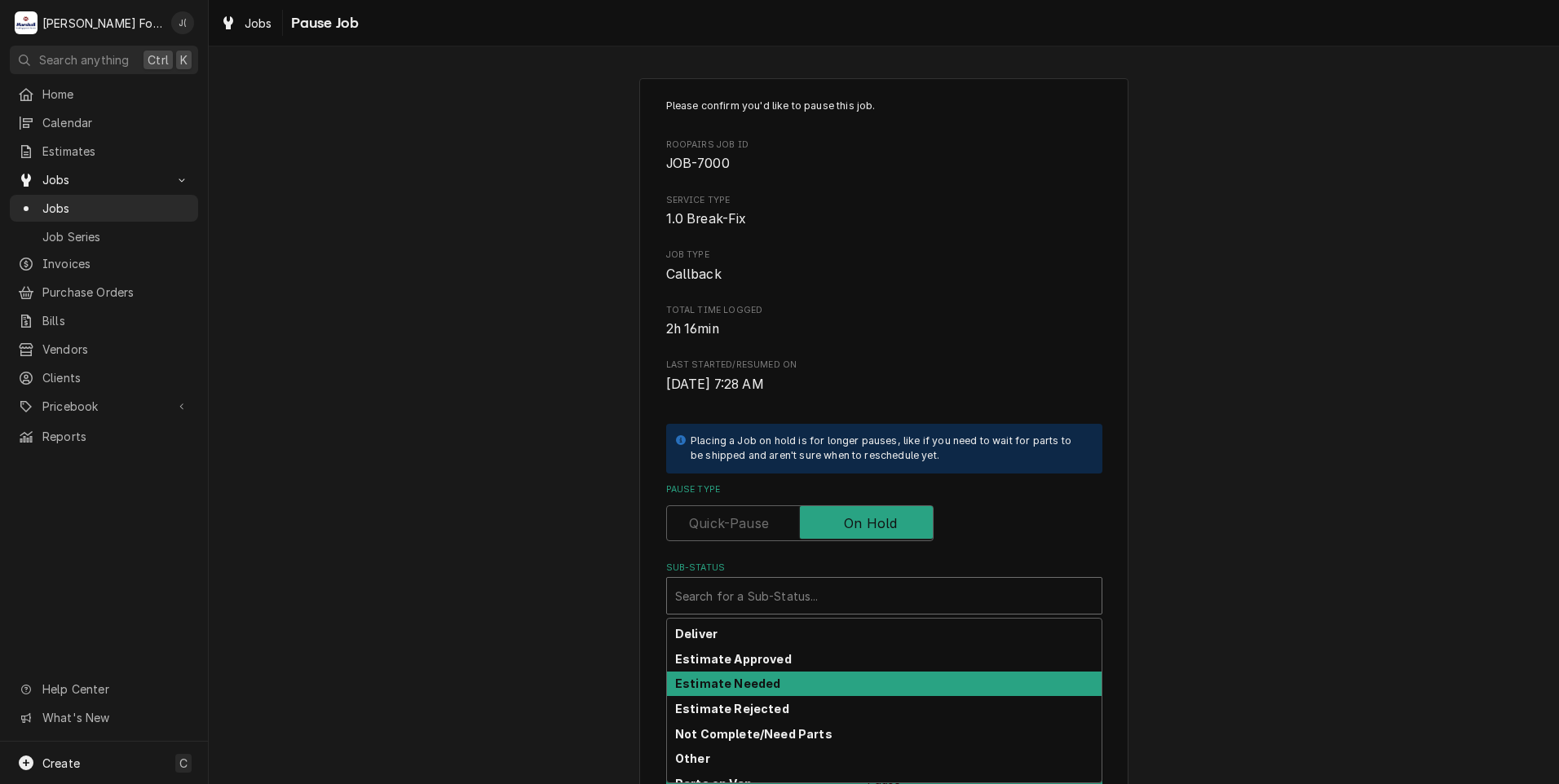
click at [743, 677] on strong "Estimate Needed" at bounding box center [728, 683] width 105 height 14
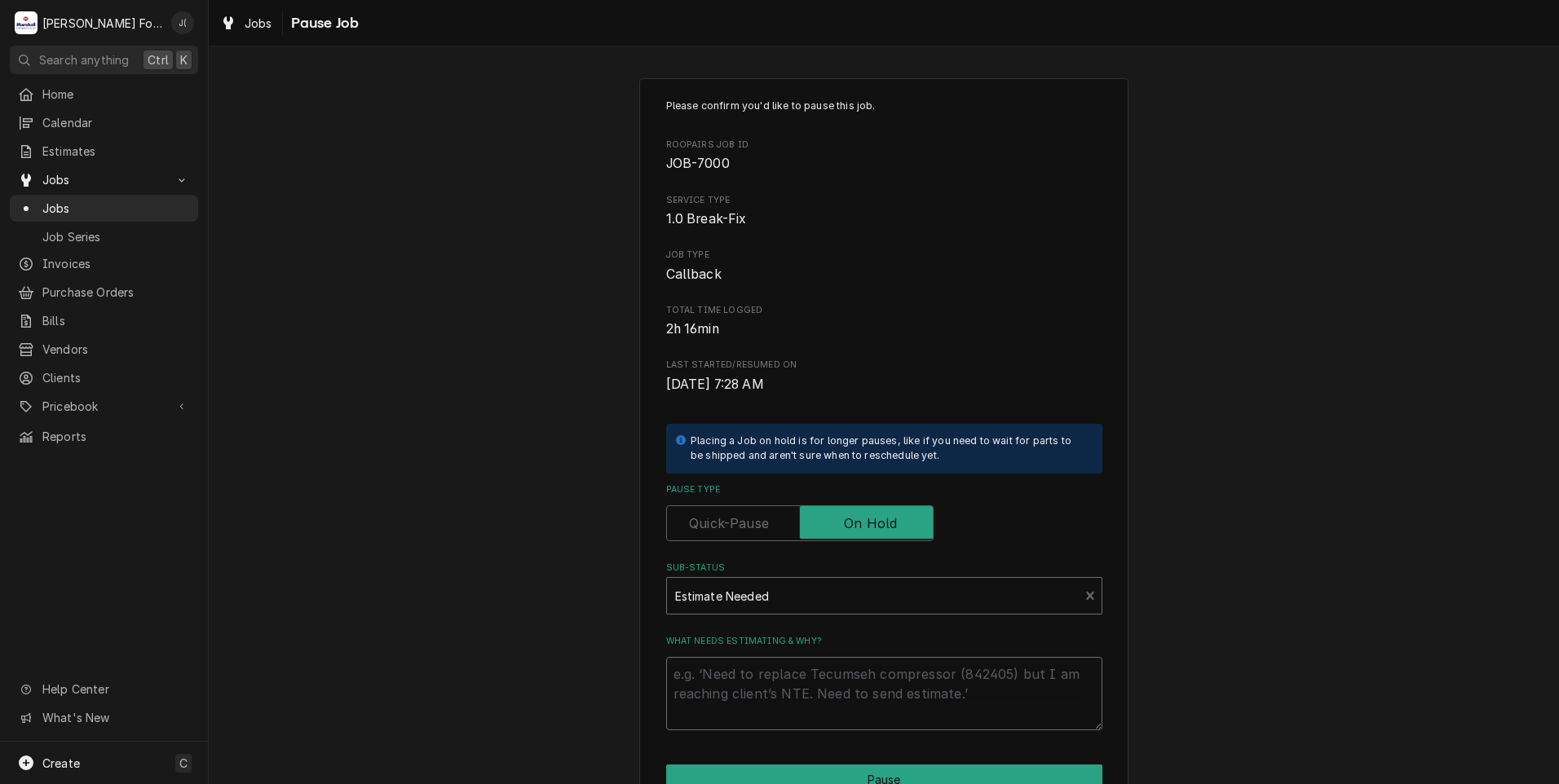
click at [743, 677] on textarea "What needs estimating & why?" at bounding box center [885, 693] width 437 height 73
type textarea "x"
type textarea "P"
type textarea "x"
type textarea "PR"
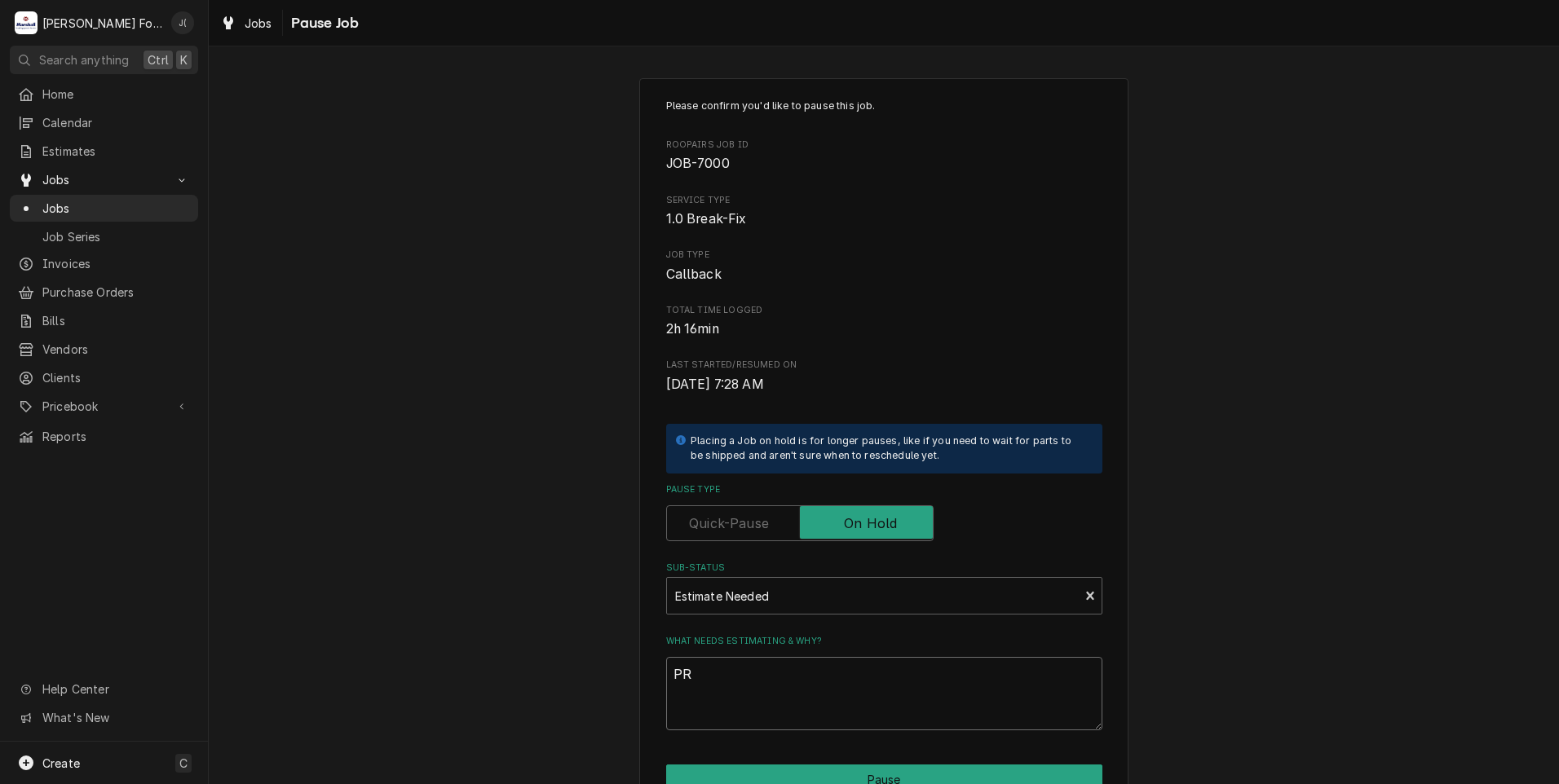
type textarea "x"
type textarea "PRI"
type textarea "x"
type textarea "PRIC"
type textarea "x"
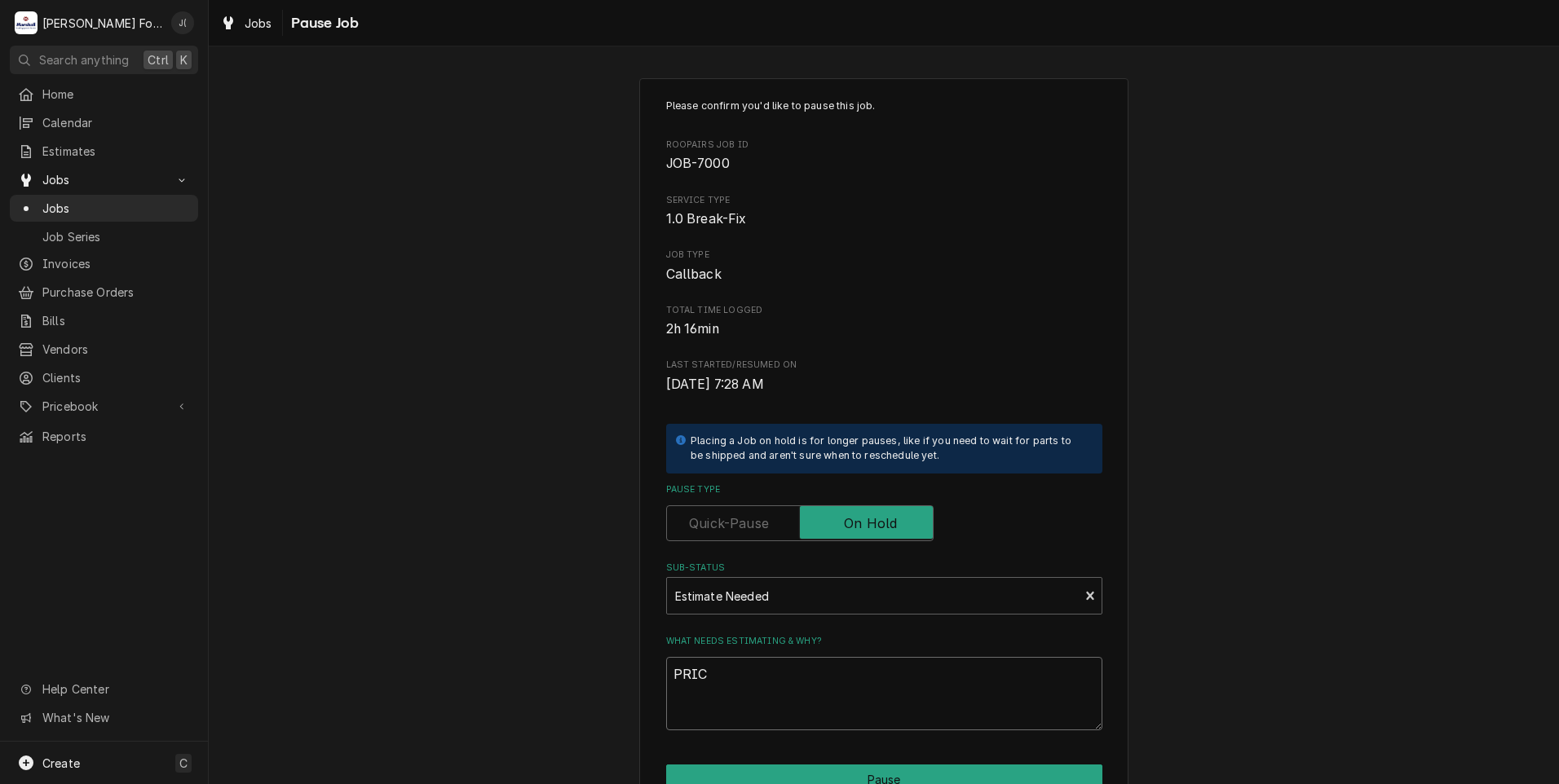
type textarea "PRICE"
type textarea "x"
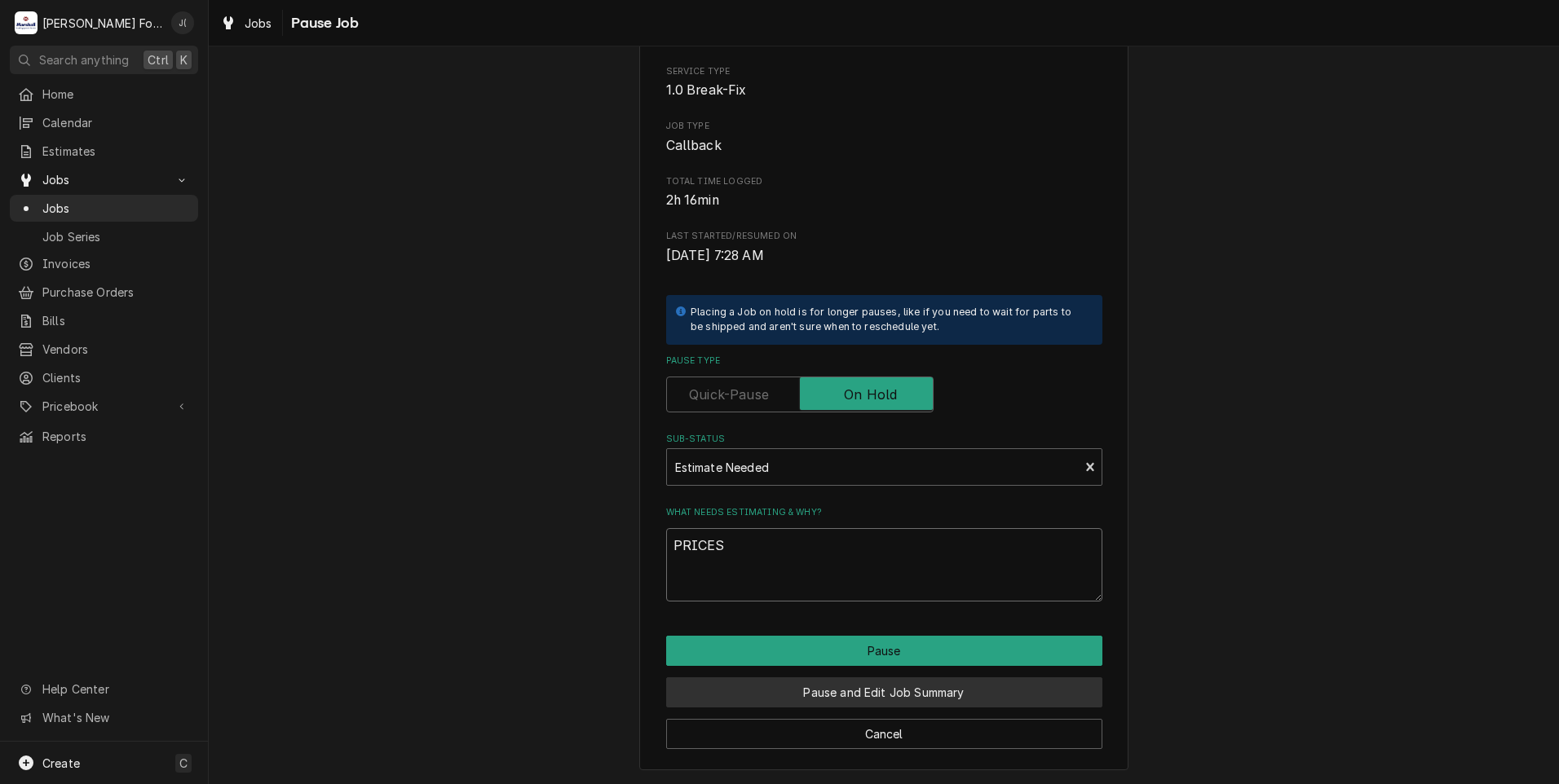
type textarea "PRICES"
click at [803, 695] on button "Pause and Edit Job Summary" at bounding box center [885, 692] width 437 height 30
type textarea "x"
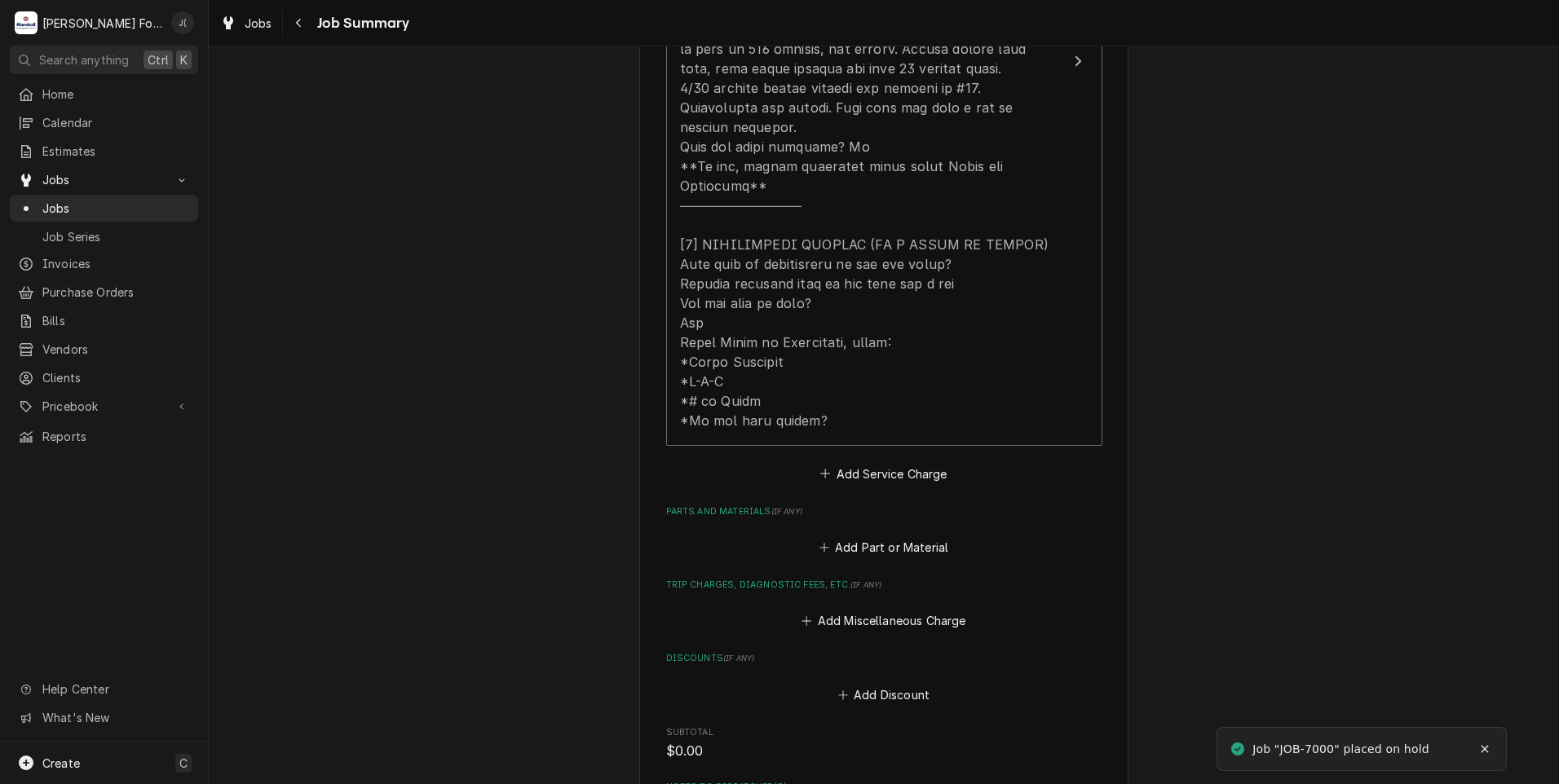
scroll to position [1060, 0]
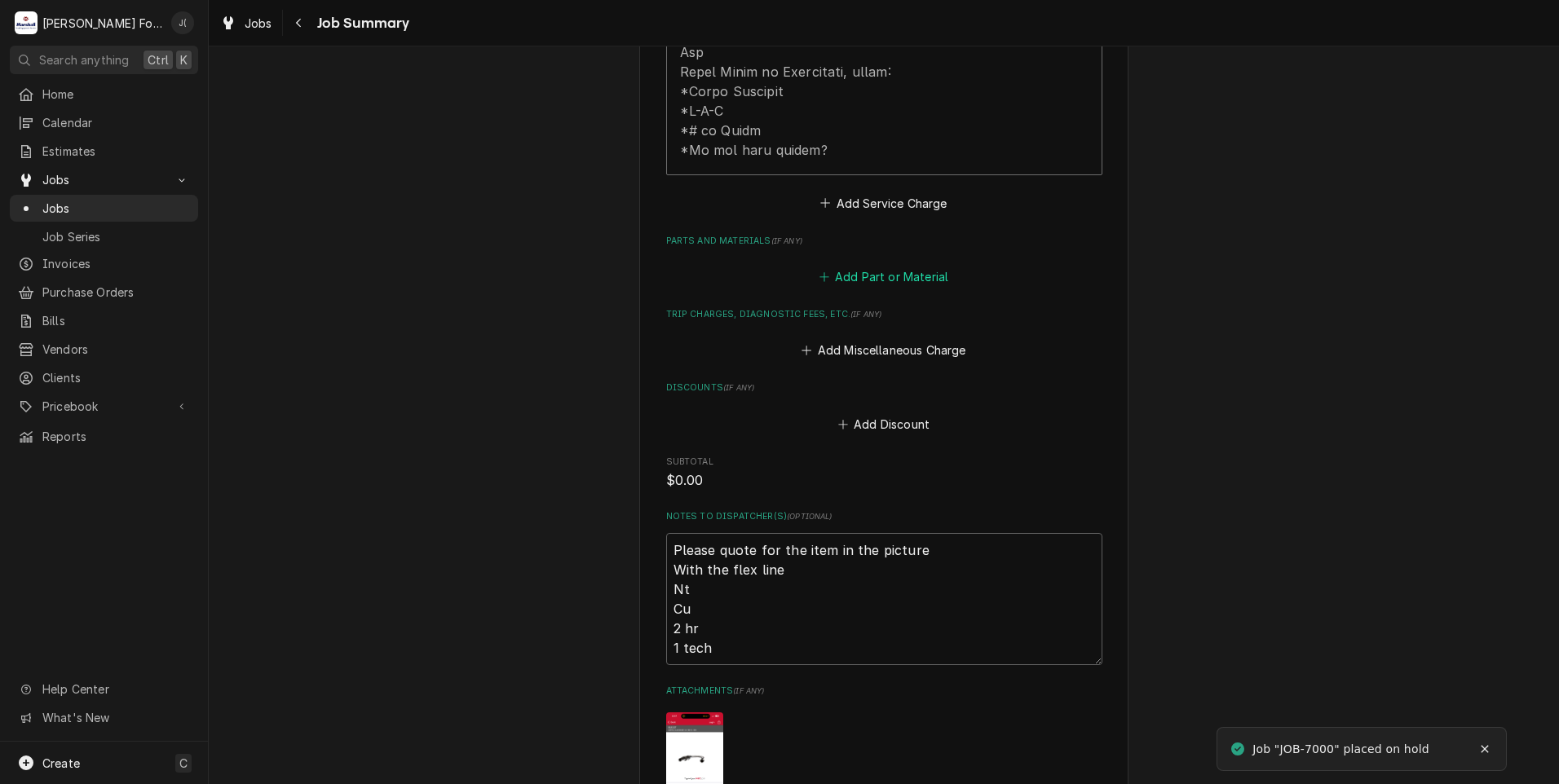
click at [864, 266] on button "Add Part or Material" at bounding box center [884, 277] width 135 height 23
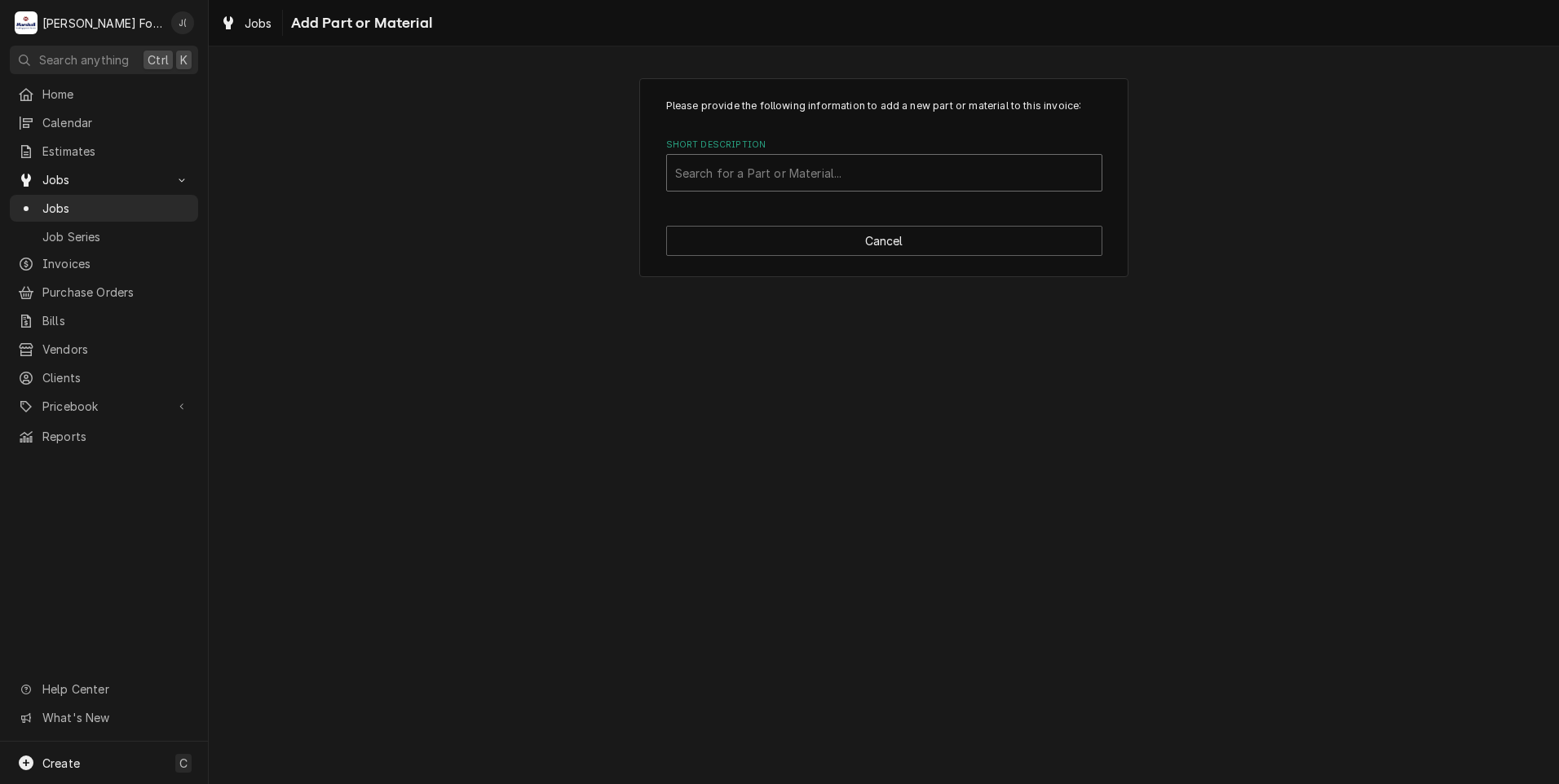
click at [737, 170] on div "Short Description" at bounding box center [885, 173] width 418 height 30
type input "51327"
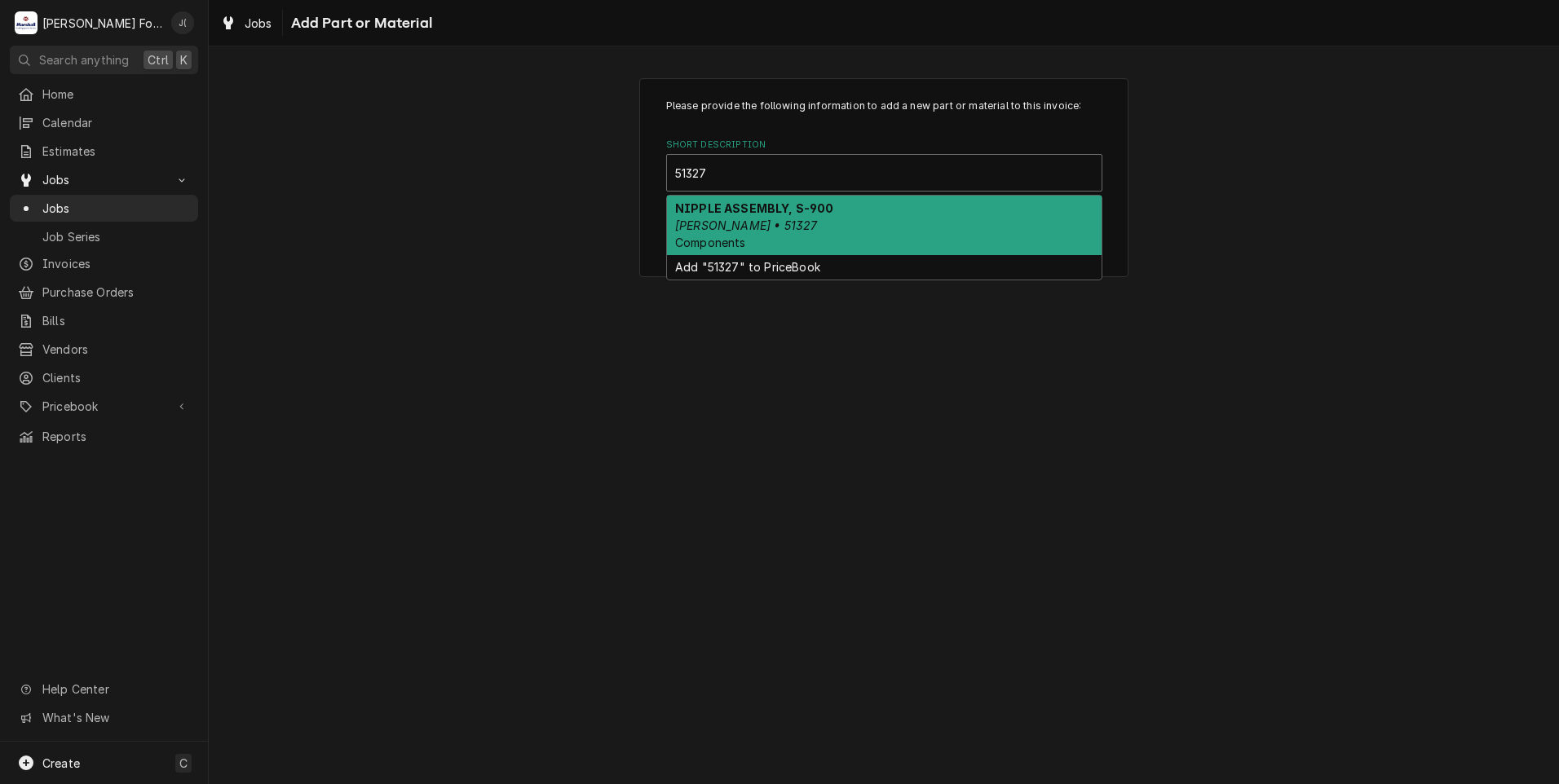
click at [729, 244] on span "Components" at bounding box center [711, 242] width 71 height 14
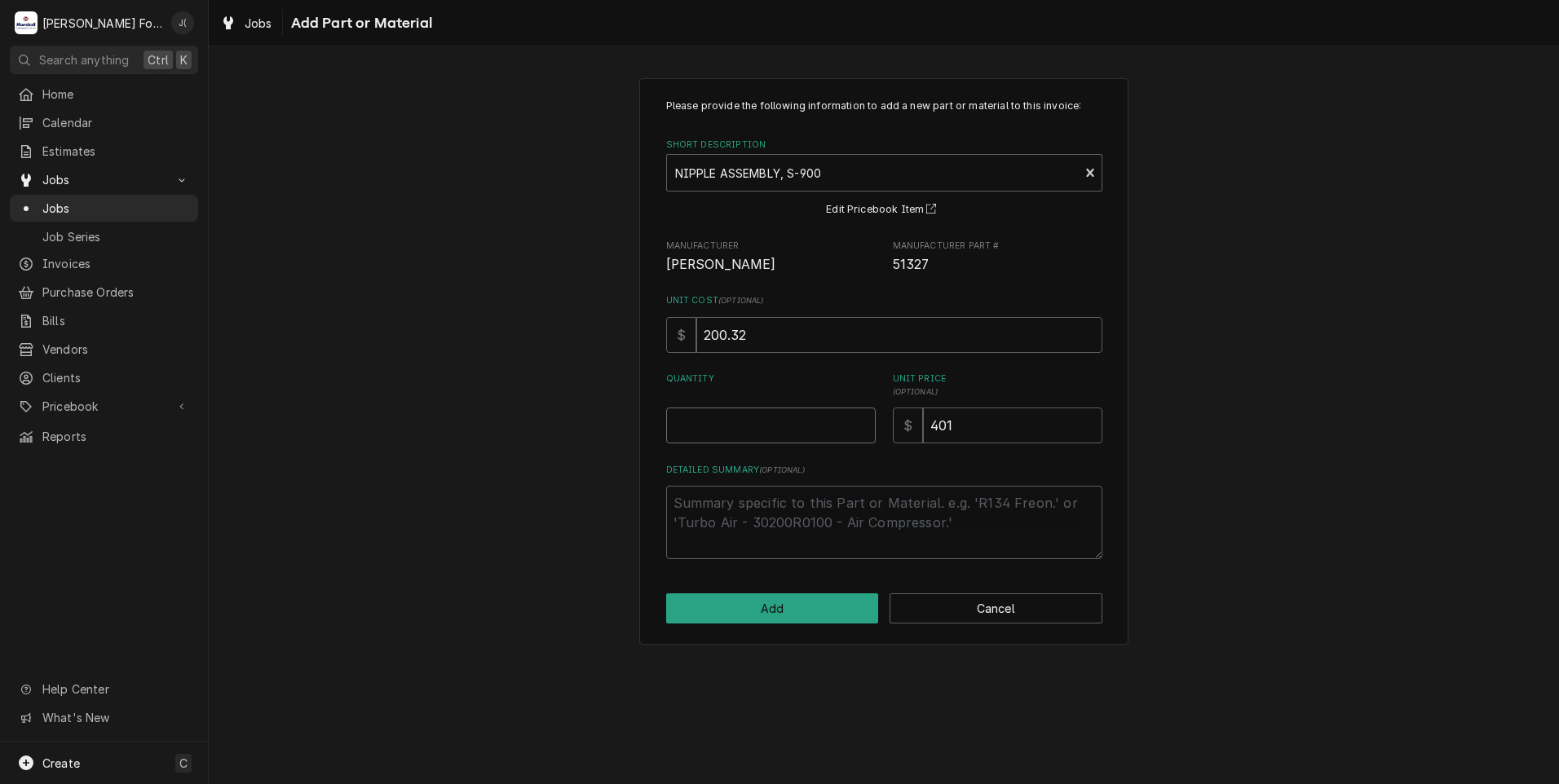
click at [788, 426] on input "Quantity" at bounding box center [770, 426] width 209 height 36
type textarea "x"
type input "1"
click at [781, 627] on div "Please provide the following information to add a new part or material to this …" at bounding box center [884, 361] width 489 height 567
click at [784, 618] on button "Add" at bounding box center [772, 609] width 213 height 30
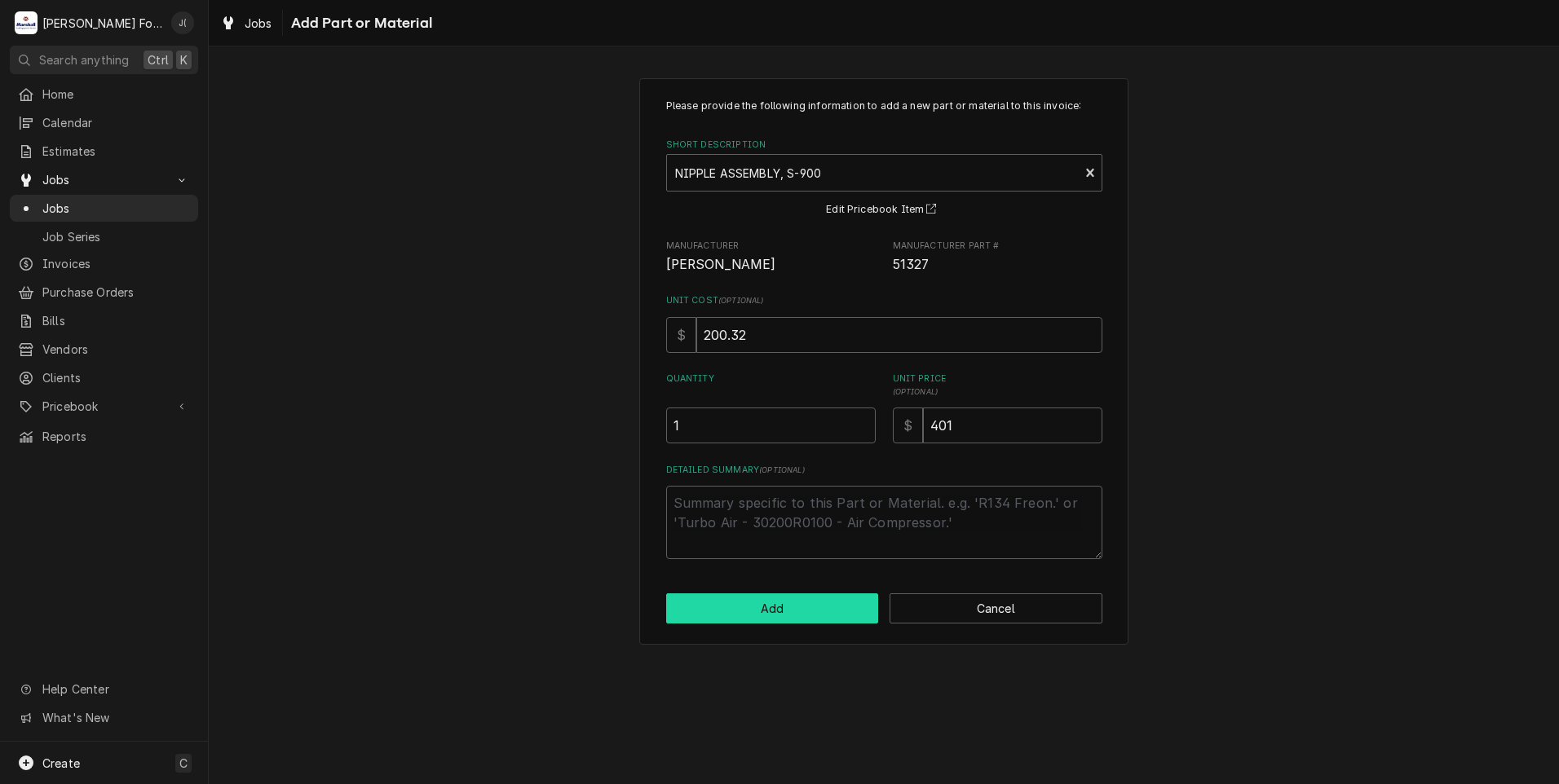
type textarea "x"
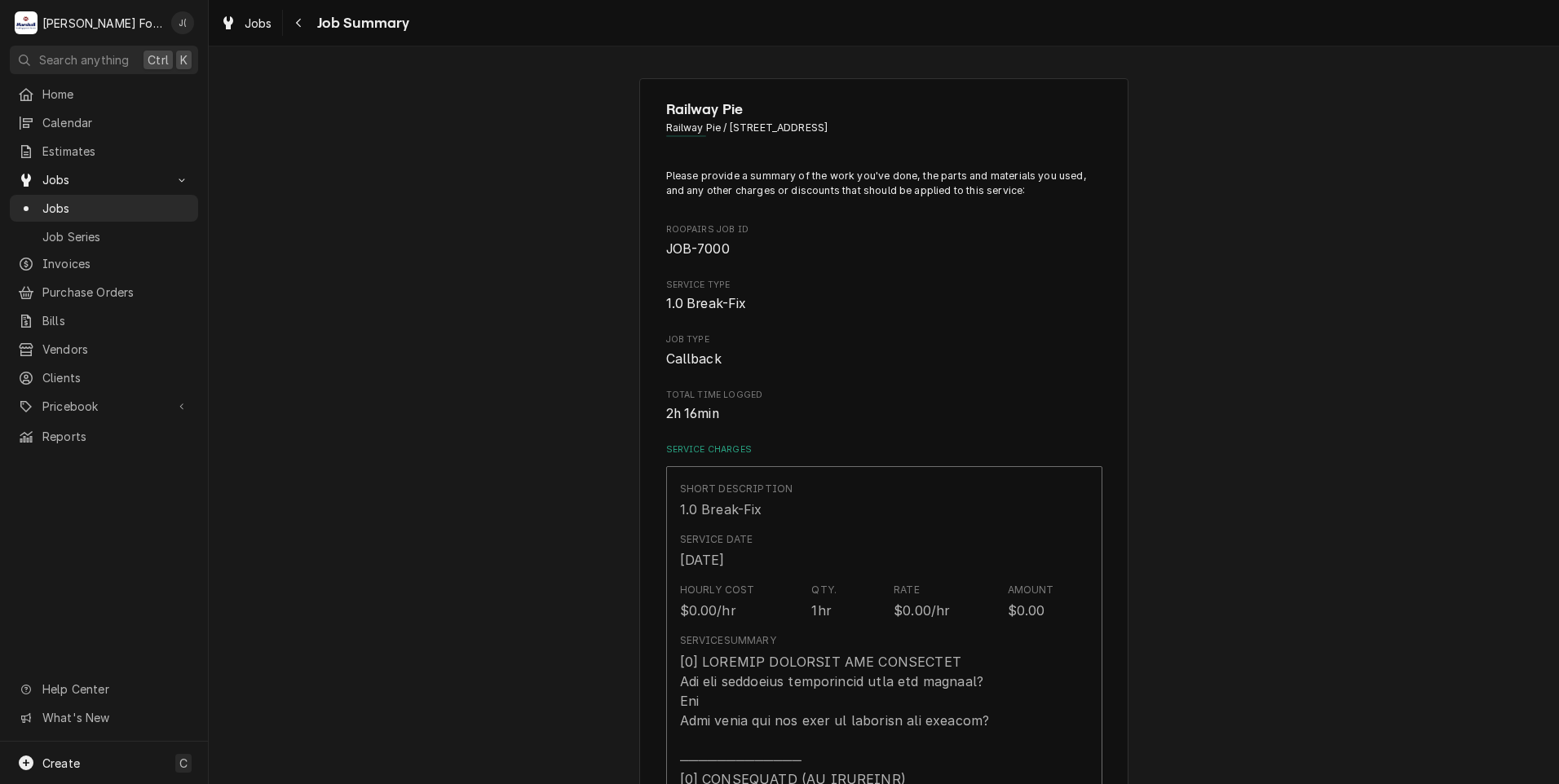
scroll to position [1060, 0]
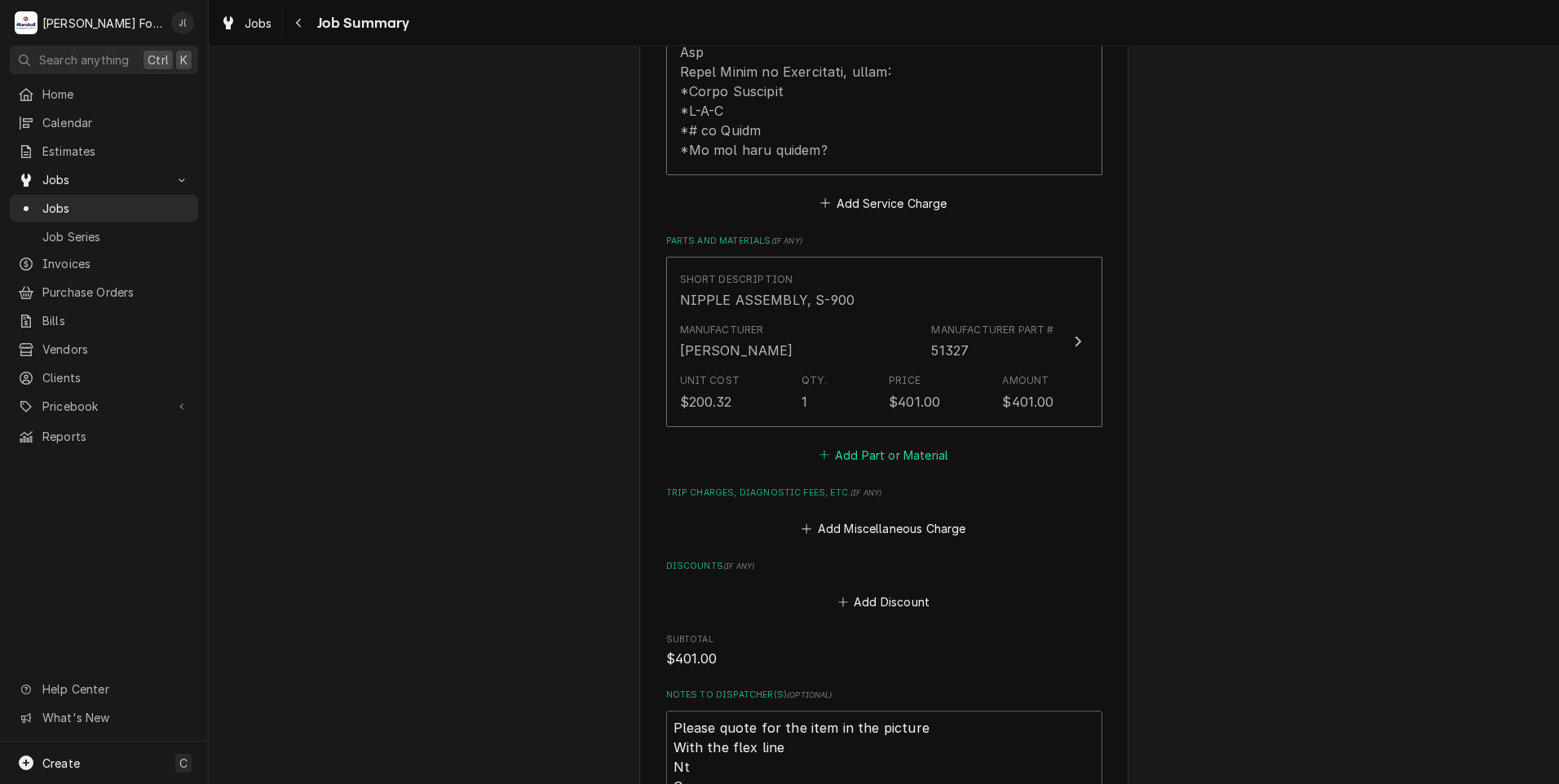
click at [871, 444] on button "Add Part or Material" at bounding box center [884, 455] width 135 height 23
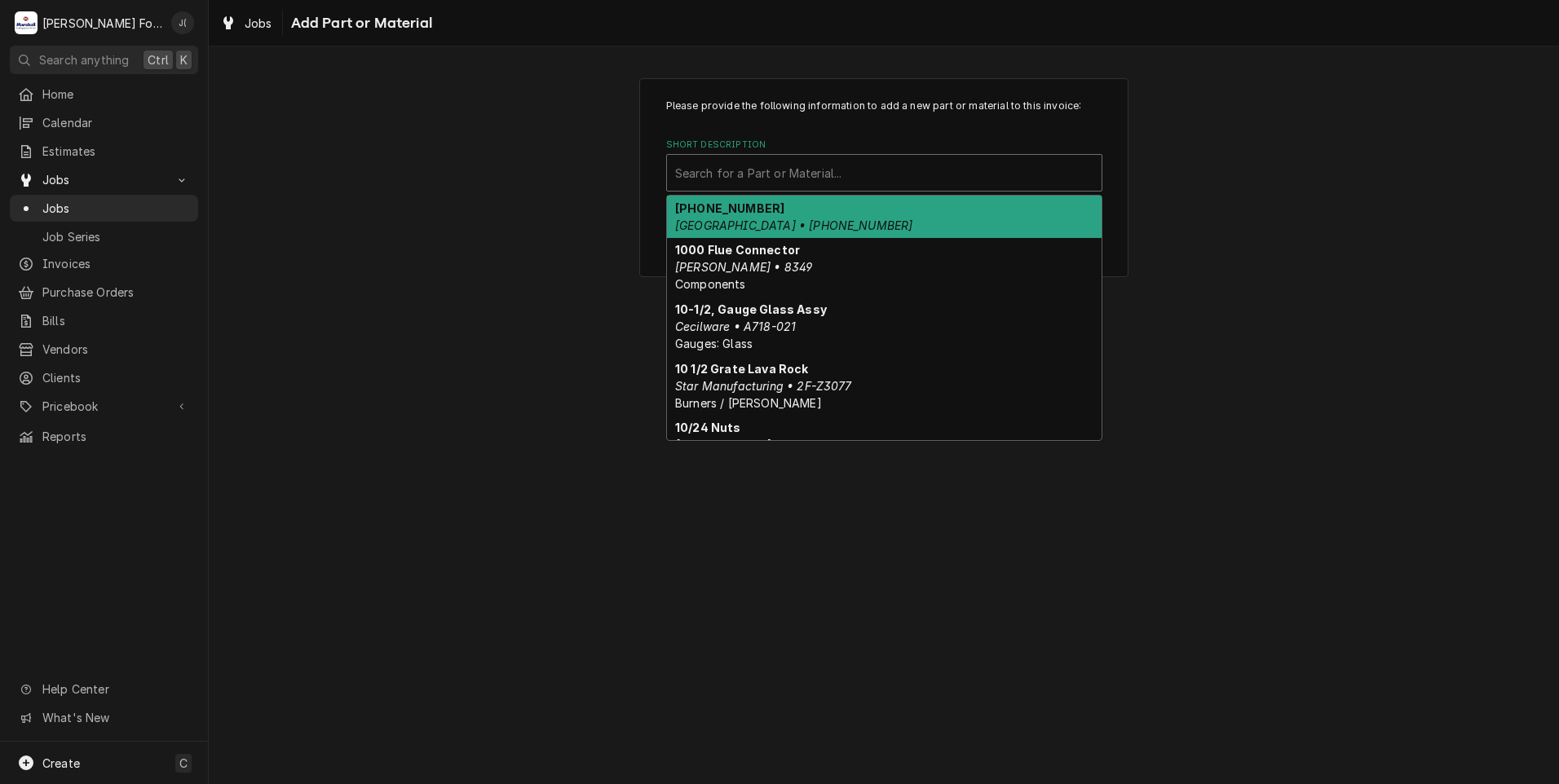
click at [826, 184] on div "Short Description" at bounding box center [885, 173] width 418 height 30
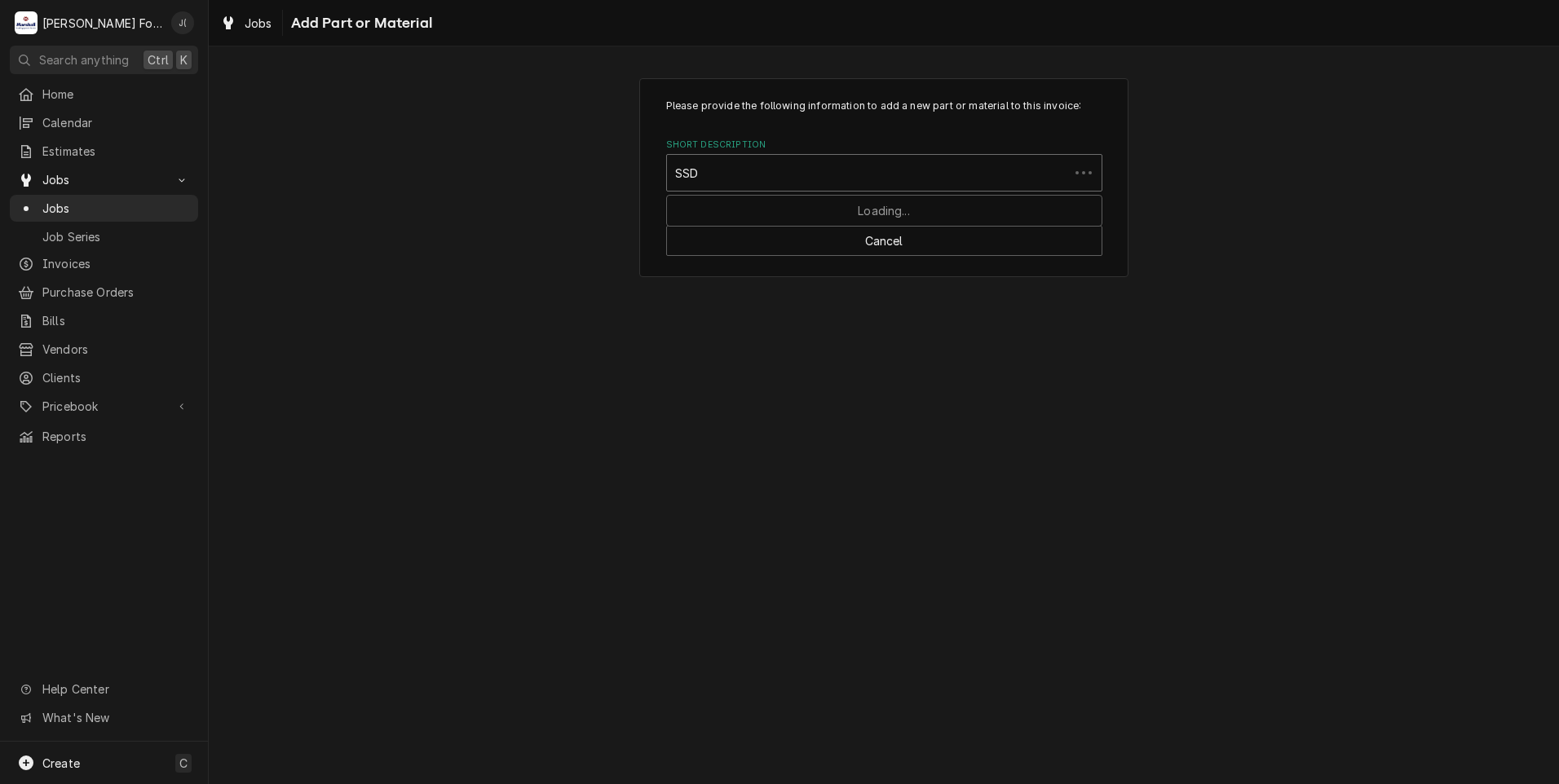
type input "SSDT"
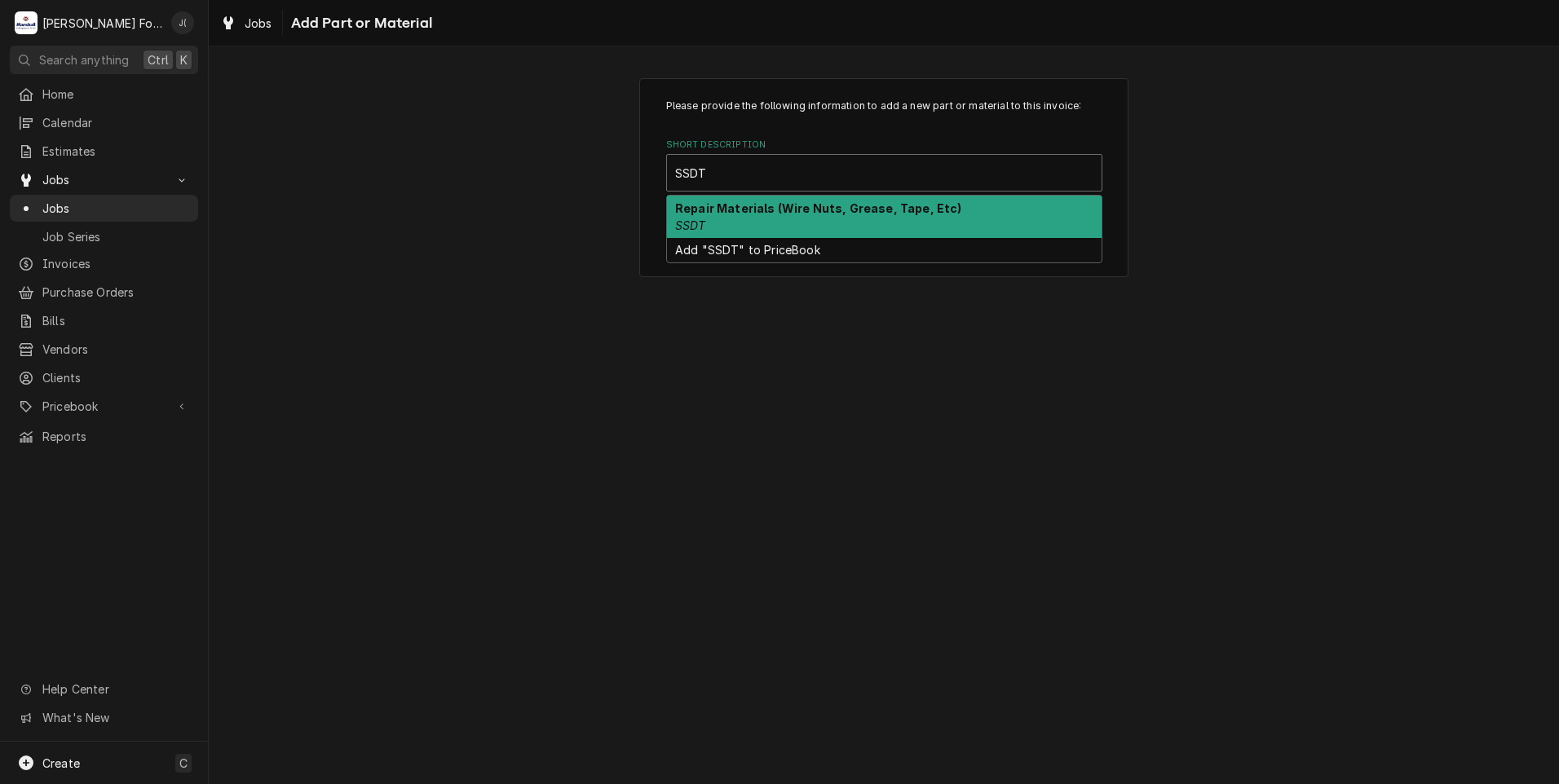
click at [828, 209] on strong "Repair Materials (Wire Nuts, Grease, Tape, Etc)" at bounding box center [819, 207] width 287 height 14
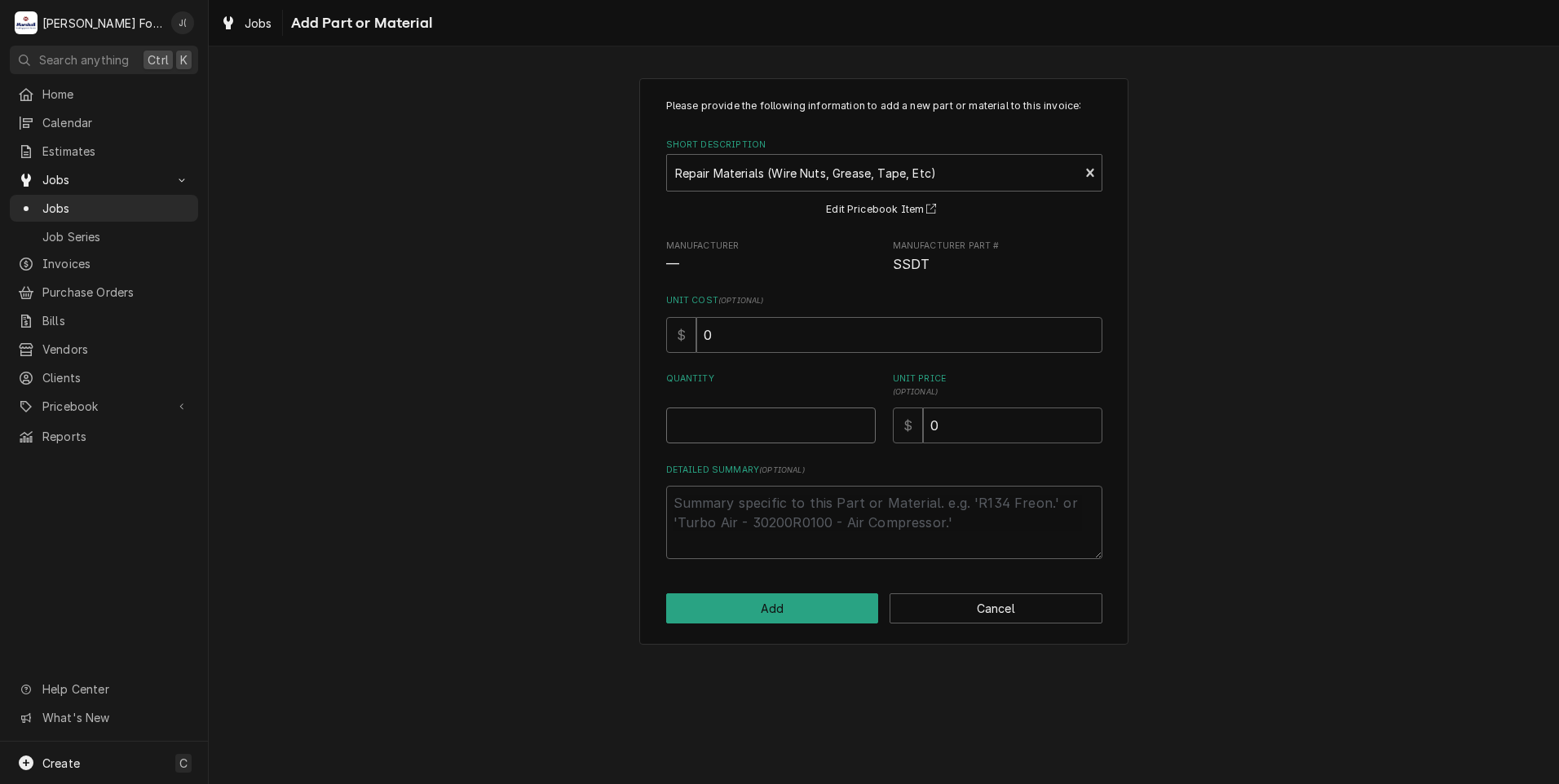
click at [770, 431] on input "Quantity" at bounding box center [770, 426] width 209 height 36
type textarea "x"
type input "1"
type textarea "x"
type input "1"
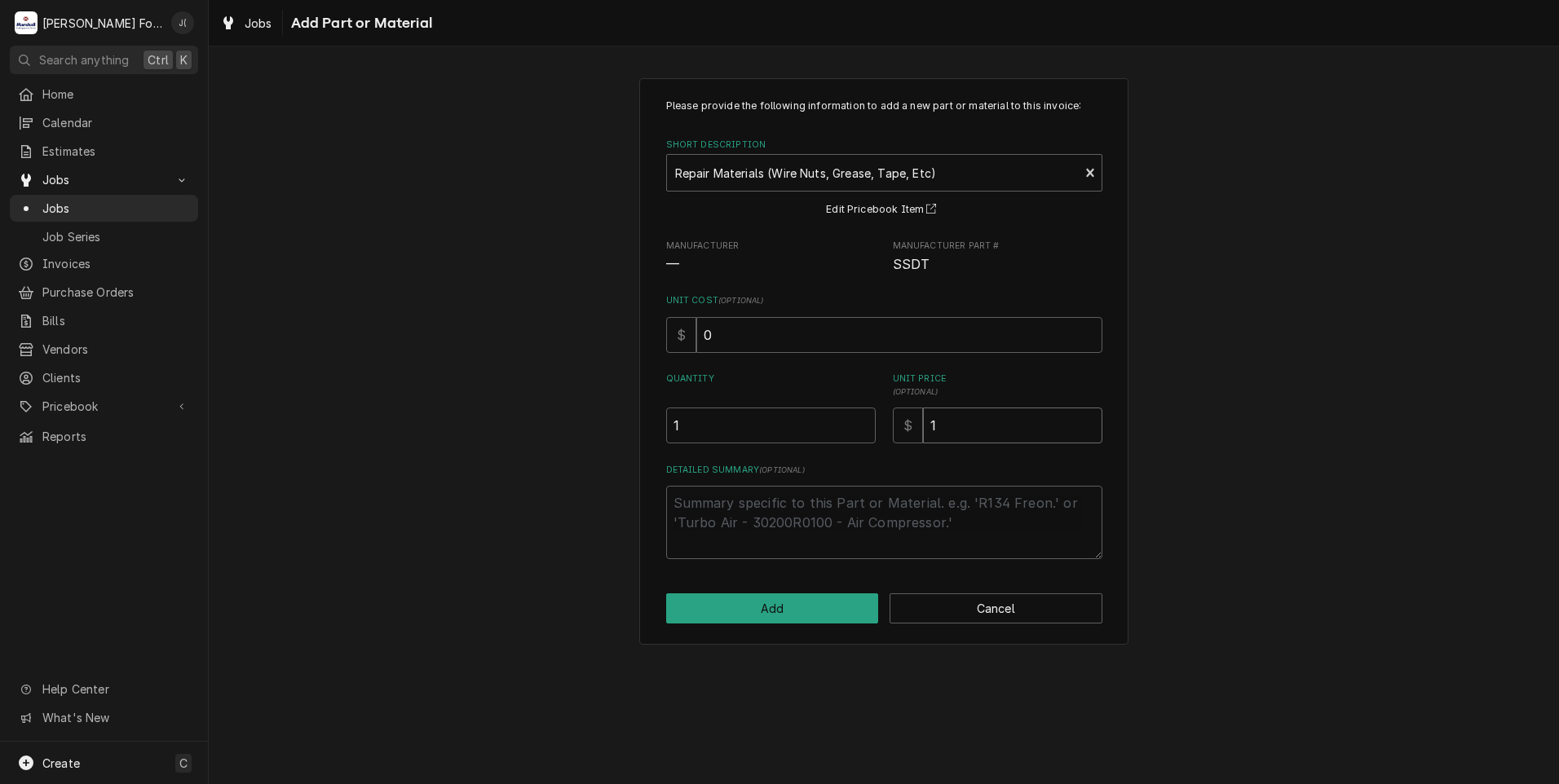
type textarea "x"
type input "10"
click at [771, 604] on button "Add" at bounding box center [772, 609] width 213 height 30
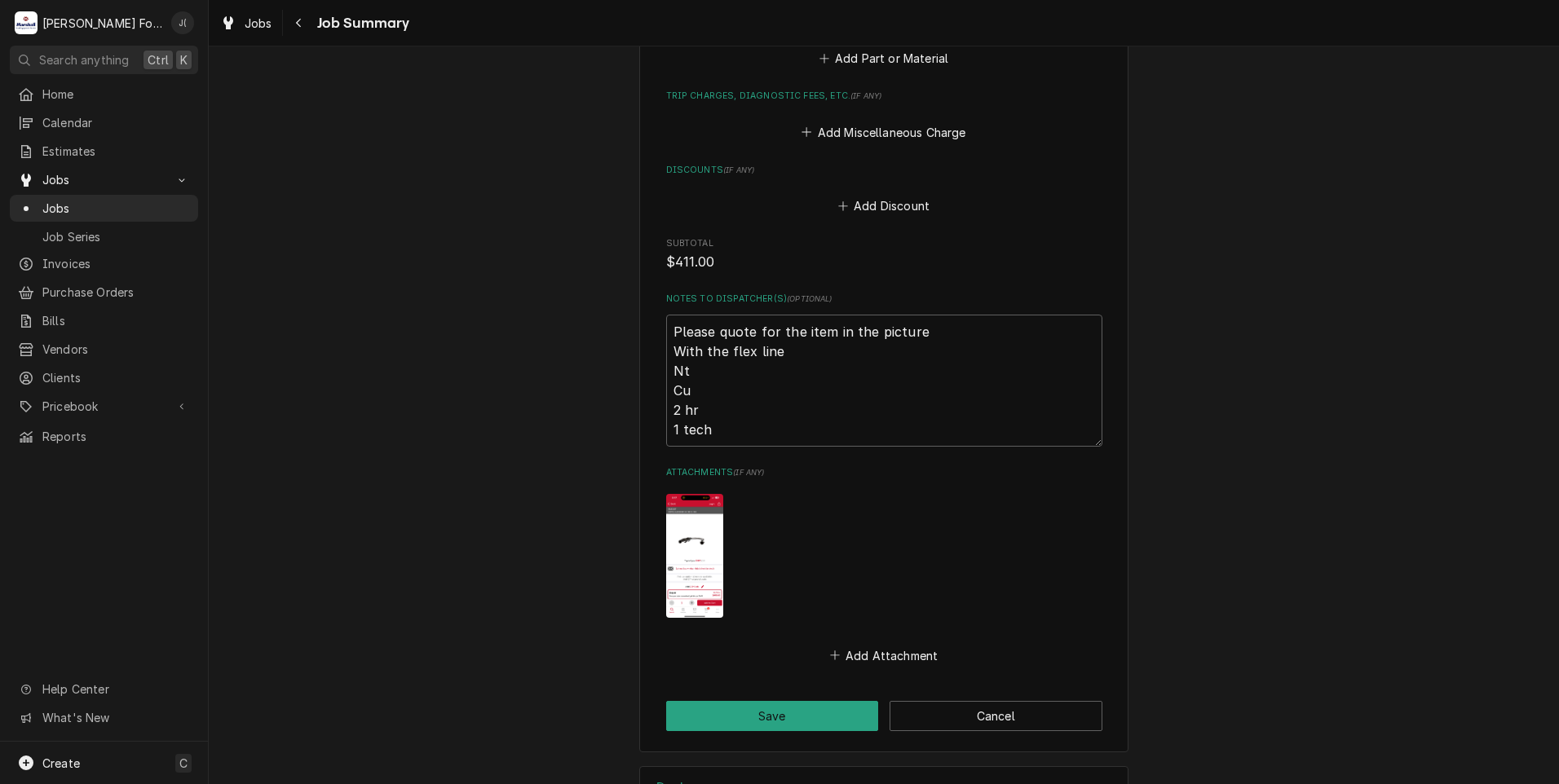
scroll to position [1731, 0]
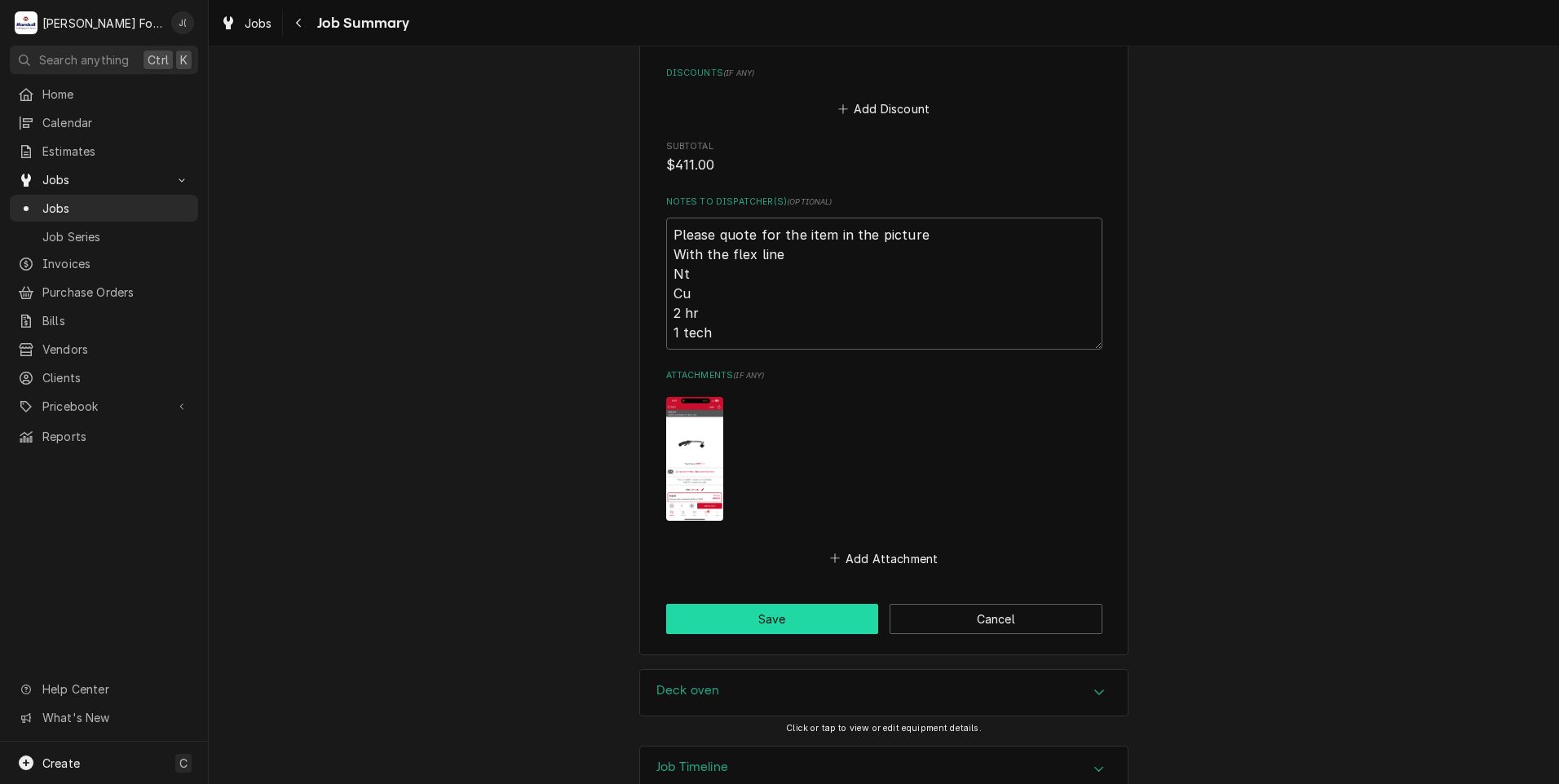
click at [802, 604] on button "Save" at bounding box center [772, 618] width 213 height 30
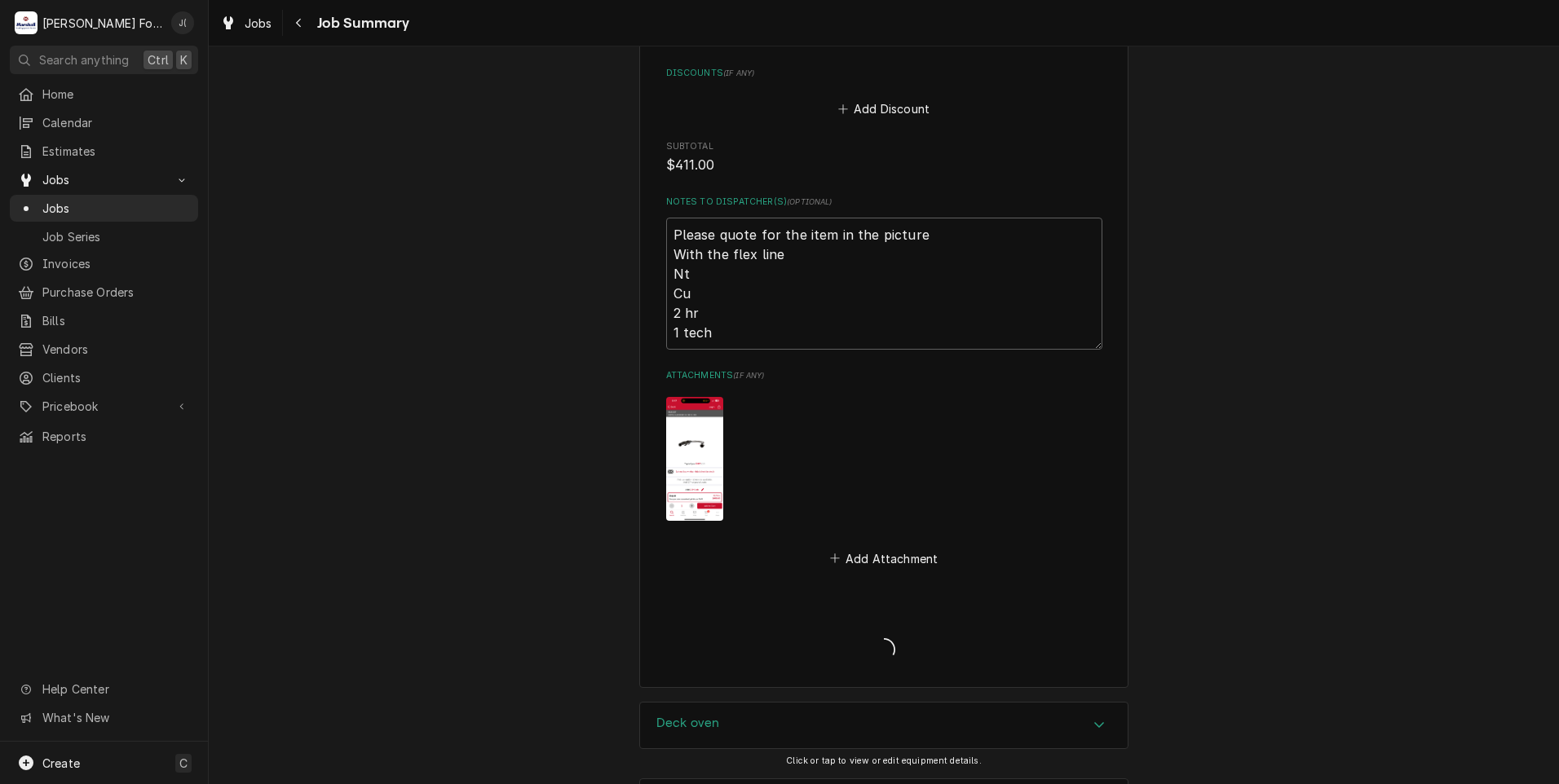
type textarea "x"
